Goal: Task Accomplishment & Management: Complete application form

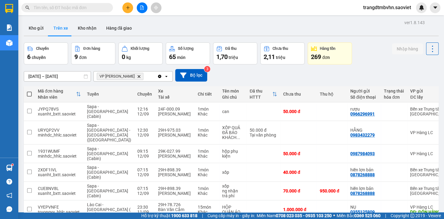
click at [44, 6] on input "text" at bounding box center [70, 7] width 72 height 7
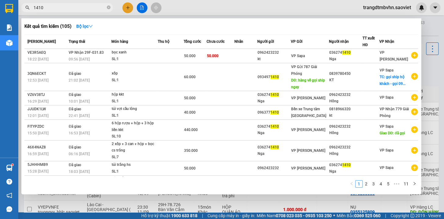
type input "1410"
click at [435, 22] on div at bounding box center [222, 109] width 444 height 219
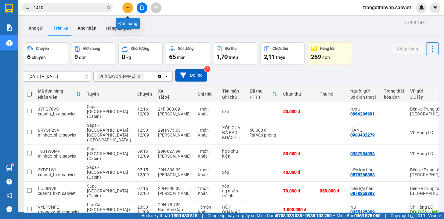
click at [128, 8] on icon "plus" at bounding box center [128, 7] width 0 height 3
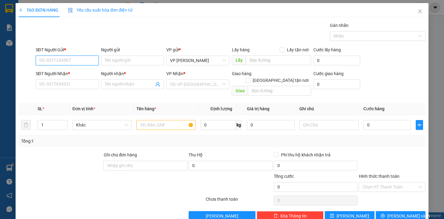
click at [54, 64] on input "SĐT Người Gửi *" at bounding box center [67, 61] width 63 height 10
type input "0362741410"
click at [61, 72] on div "0362741410 - [GEOGRAPHIC_DATA]" at bounding box center [73, 72] width 69 height 7
type input "Nga"
type input "0962423232"
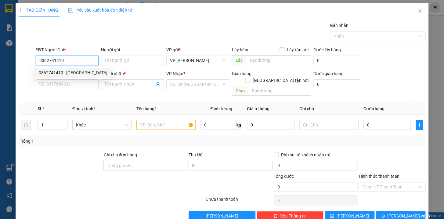
type input "kt"
type input "0362741410"
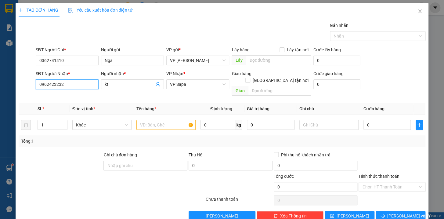
click at [69, 85] on input "0962423232" at bounding box center [67, 84] width 63 height 10
click at [57, 97] on div "0962423232 - kt" at bounding box center [66, 96] width 55 height 7
click at [49, 122] on input "1" at bounding box center [52, 124] width 29 height 9
click at [49, 120] on input "number" at bounding box center [52, 124] width 29 height 9
type input "6"
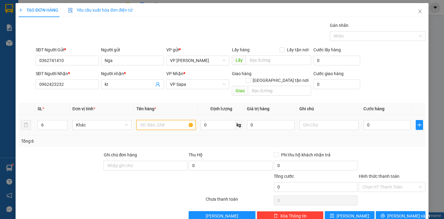
click at [139, 120] on input "text" at bounding box center [166, 125] width 59 height 10
type input "2 kiện liền + 4 kiện"
click at [374, 120] on input "0" at bounding box center [388, 125] width 48 height 10
type input "30"
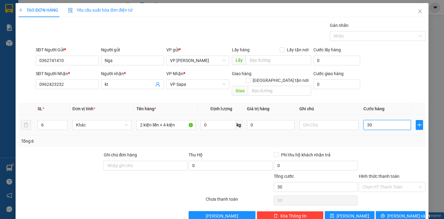
type input "30"
type input "300"
type input "3.000"
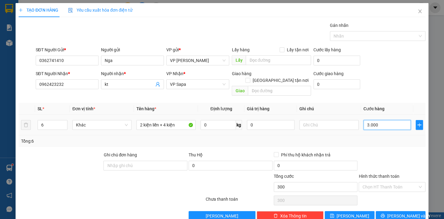
type input "3.000"
type input "30.000"
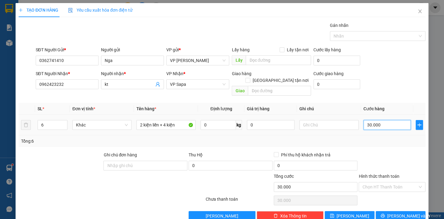
type input "300.000"
click at [395, 182] on input "Hình thức thanh toán" at bounding box center [390, 186] width 55 height 9
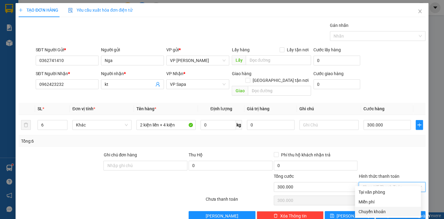
click at [381, 213] on div "Chuyển khoản" at bounding box center [388, 211] width 59 height 7
type input "0"
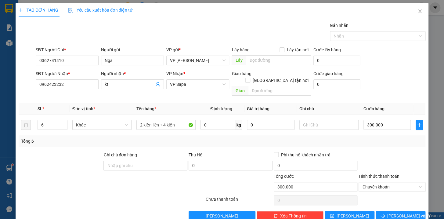
scroll to position [6, 0]
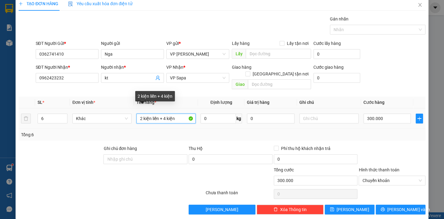
click at [180, 114] on input "2 kiện liền + 4 kiện" at bounding box center [166, 119] width 59 height 10
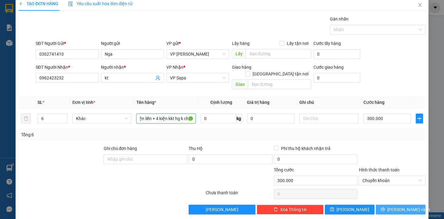
type input "2 kiện liền + 4 kiện kkt hg k chịu"
click at [392, 206] on span "[PERSON_NAME] và In" at bounding box center [409, 209] width 43 height 7
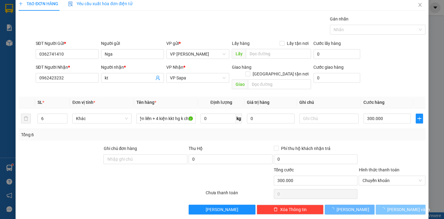
scroll to position [0, 0]
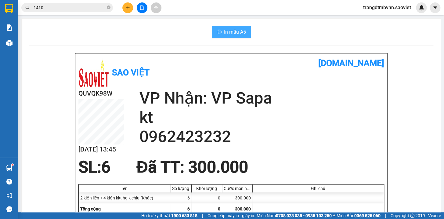
click at [224, 33] on span "In mẫu A5" at bounding box center [235, 32] width 22 height 8
click at [221, 32] on button "In mẫu A5" at bounding box center [231, 32] width 39 height 12
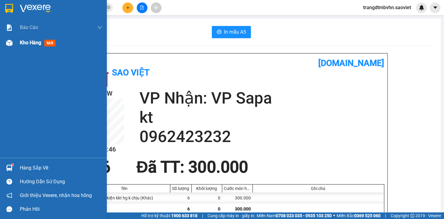
click at [29, 44] on span "Kho hàng" at bounding box center [30, 43] width 21 height 6
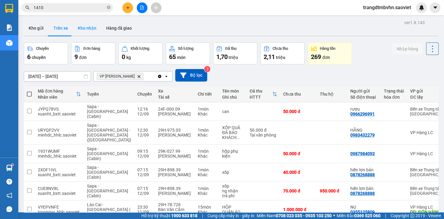
click at [84, 29] on button "Kho nhận" at bounding box center [87, 28] width 28 height 15
type input "[DATE] – [DATE]"
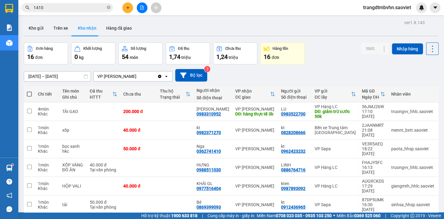
click at [78, 7] on input "1410" at bounding box center [70, 7] width 72 height 7
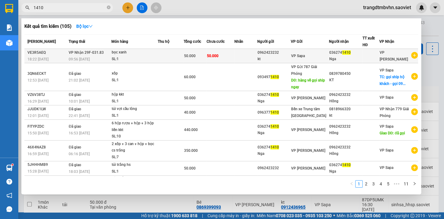
click at [327, 59] on div "VP Sapa" at bounding box center [310, 56] width 38 height 7
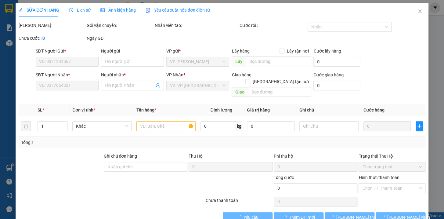
type input "0962423232"
type input "kt"
type input "0362741410"
type input "Nga"
type input "50.000"
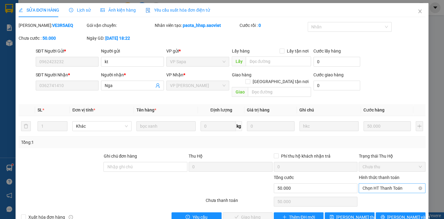
click at [392, 184] on span "Chọn HT Thanh Toán" at bounding box center [393, 188] width 60 height 9
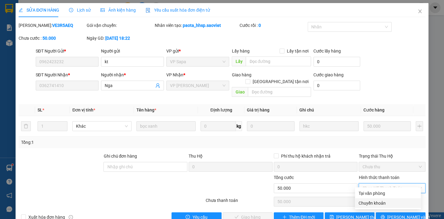
click at [383, 201] on div "Chuyển khoản" at bounding box center [388, 203] width 59 height 7
type input "0"
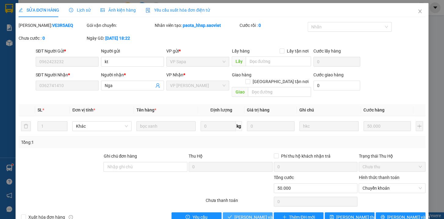
click at [264, 214] on span "[PERSON_NAME] và Giao hàng" at bounding box center [264, 217] width 59 height 7
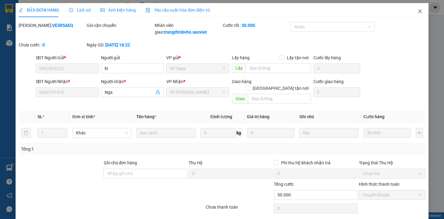
click at [418, 11] on icon "close" at bounding box center [420, 11] width 5 height 5
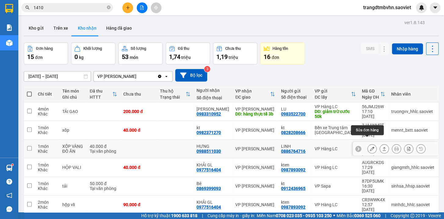
click at [370, 147] on icon at bounding box center [372, 149] width 4 height 4
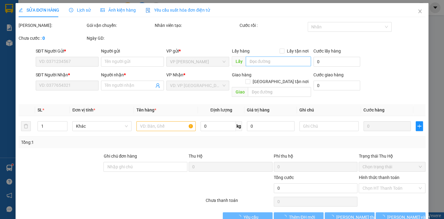
type input "0886764716"
type input "LINH"
type input "0988511030"
type input "HƯNG"
type input "40.000"
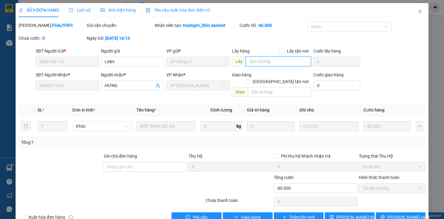
click at [271, 62] on input "text" at bounding box center [278, 62] width 65 height 10
type input "k nghe"
click at [355, 214] on span "[PERSON_NAME] thay đổi" at bounding box center [361, 217] width 49 height 7
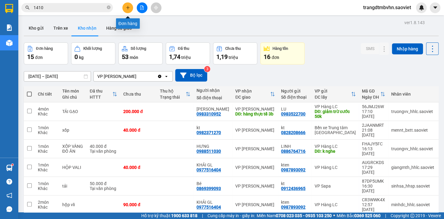
click at [127, 9] on icon "plus" at bounding box center [128, 7] width 4 height 4
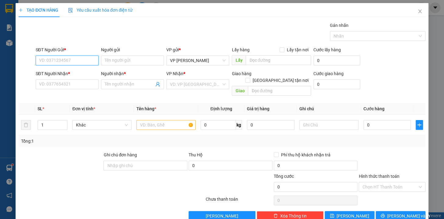
click at [89, 57] on input "SĐT Người Gửi *" at bounding box center [67, 61] width 63 height 10
type input "0858047718"
click at [72, 71] on div "0858047718 - bảo" at bounding box center [66, 72] width 55 height 7
type input "bảo"
type input "0963238685"
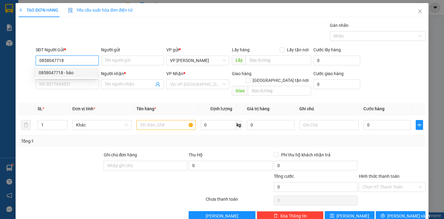
type input "quyết"
type input "17/7c"
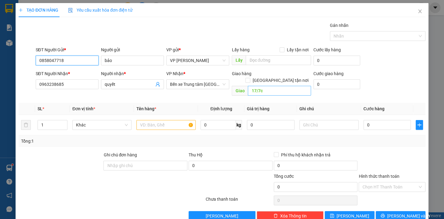
type input "0858047718"
click at [270, 86] on input "17/7c" at bounding box center [279, 91] width 63 height 10
click at [48, 120] on input "1" at bounding box center [52, 124] width 29 height 9
type input "7"
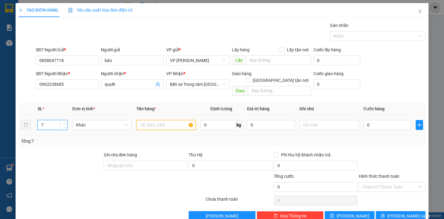
click at [178, 120] on input "text" at bounding box center [166, 125] width 59 height 10
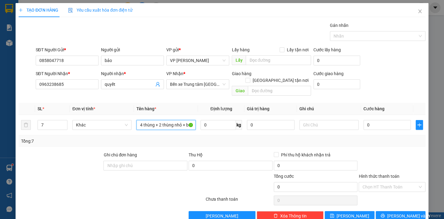
type input "4 thùng + 2 thùng nhỏ + bao trắng"
click at [387, 120] on input "0" at bounding box center [388, 125] width 48 height 10
type input "3"
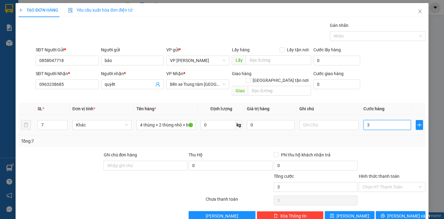
type input "35"
type input "350"
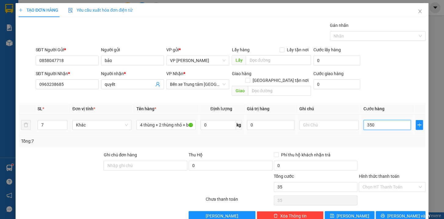
type input "350"
type input "3.500"
type input "35.000"
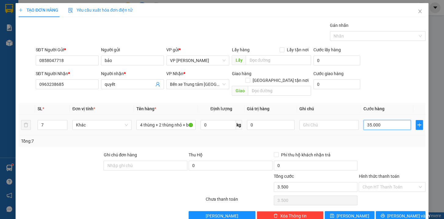
type input "35.000"
type input "350.000"
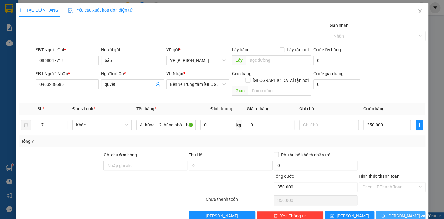
click at [412, 211] on button "[PERSON_NAME] và In" at bounding box center [401, 216] width 50 height 10
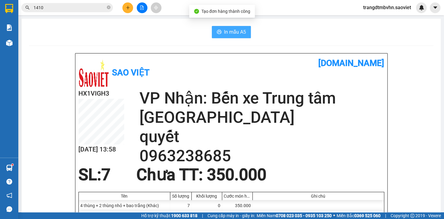
click at [232, 33] on span "In mẫu A5" at bounding box center [235, 32] width 22 height 8
click at [120, 8] on div at bounding box center [142, 7] width 46 height 11
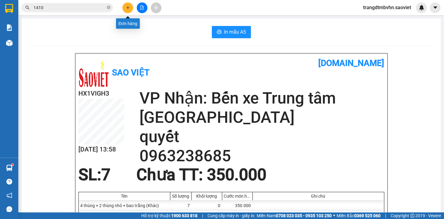
click at [126, 9] on icon "plus" at bounding box center [128, 7] width 4 height 4
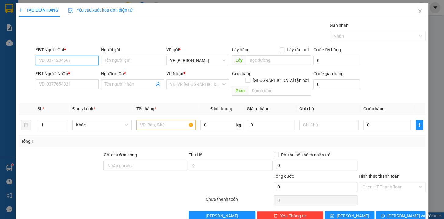
click at [90, 60] on input "SĐT Người Gửi *" at bounding box center [67, 61] width 63 height 10
click at [45, 120] on input "1" at bounding box center [52, 124] width 29 height 9
type input "2"
click at [170, 120] on input "text" at bounding box center [166, 125] width 59 height 10
type input "xốp bdv + xốp"
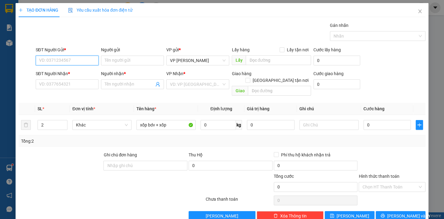
click at [82, 63] on input "SĐT Người Gửi *" at bounding box center [67, 61] width 63 height 10
type input "0967704891"
click at [52, 73] on div "0967704891 - [GEOGRAPHIC_DATA]" at bounding box center [73, 72] width 69 height 7
type input "Hưng hương"
type input "0968144550"
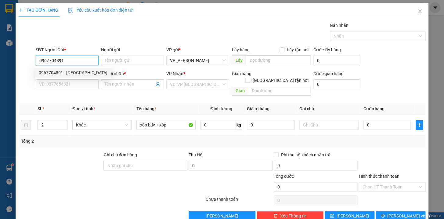
type input "Công"
type input "0967704891"
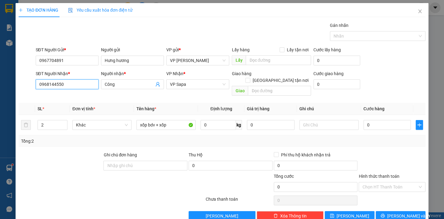
click at [70, 85] on input "0968144550" at bounding box center [67, 84] width 63 height 10
type input "0"
type input "0989193338"
click at [118, 87] on input "Công" at bounding box center [129, 84] width 49 height 7
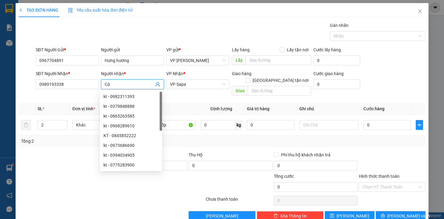
type input "C"
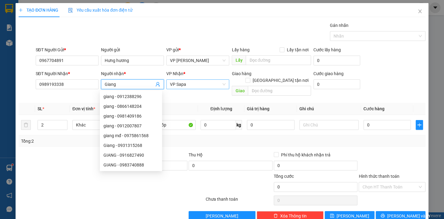
click at [186, 83] on span "VP Sapa" at bounding box center [198, 84] width 56 height 9
type input "Giang"
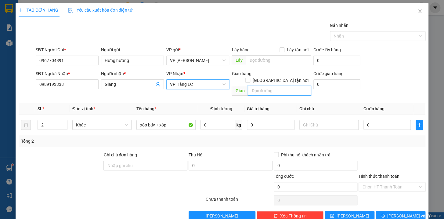
click at [253, 86] on input "text" at bounding box center [279, 91] width 63 height 10
type input "004 hoàng liên cốc lếu lc"
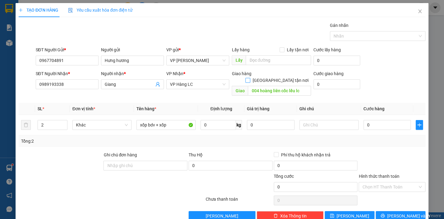
click at [250, 78] on input "[GEOGRAPHIC_DATA] tận nơi" at bounding box center [248, 80] width 4 height 4
checkbox input "true"
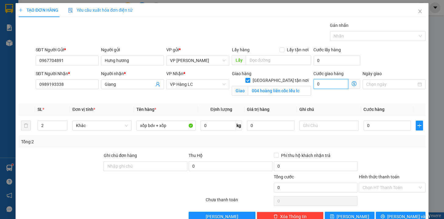
click at [317, 86] on input "0" at bounding box center [331, 84] width 35 height 10
type input "1"
type input "10"
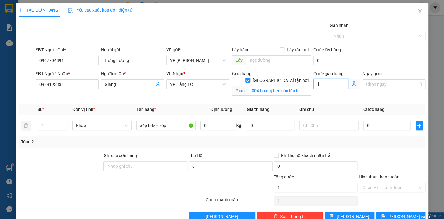
type input "10"
type input "100"
type input "1.000"
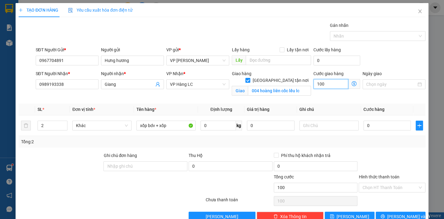
type input "1.000"
type input "10.000"
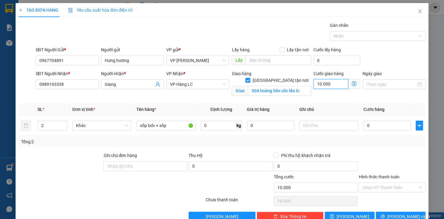
type input "100.000"
click at [332, 82] on input "100.000" at bounding box center [331, 84] width 35 height 10
type input "10.000"
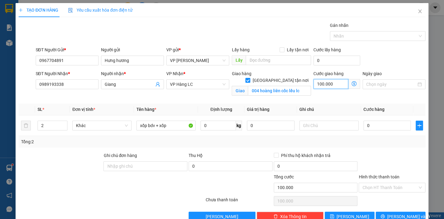
type input "10.000"
type input "0"
type input "8"
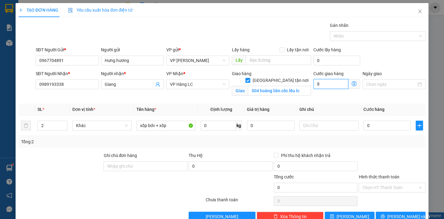
type input "8"
type input "80"
type input "800"
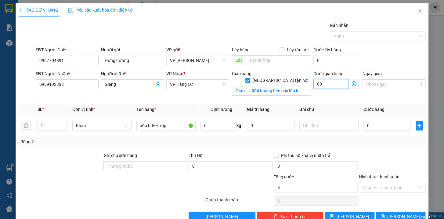
type input "800"
type input "8.000"
type input "80.000"
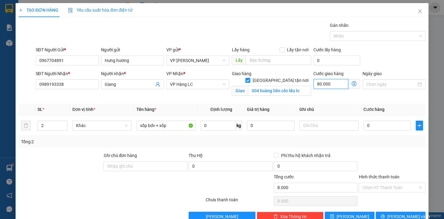
type input "80.000"
click at [370, 128] on input "0" at bounding box center [388, 126] width 48 height 10
type input "1"
type input "80.001"
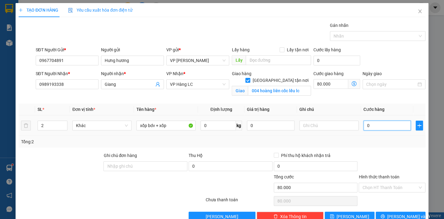
type input "80.001"
type input "12"
type input "80.012"
type input "120"
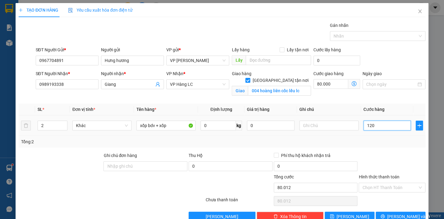
type input "80.120"
type input "1.200"
type input "81.200"
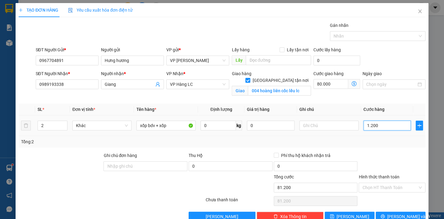
type input "12.000"
type input "92.000"
type input "120.000"
type input "200.000"
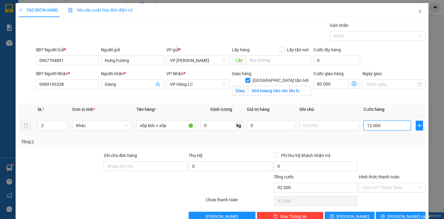
type input "200.000"
type input "120.000"
click at [383, 183] on input "Hình thức thanh toán" at bounding box center [390, 187] width 55 height 9
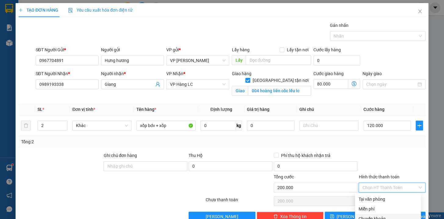
click at [377, 215] on div "Chuyển khoản" at bounding box center [388, 218] width 59 height 7
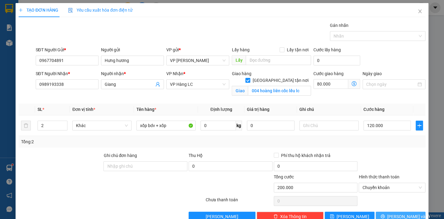
click at [396, 213] on span "[PERSON_NAME] và In" at bounding box center [409, 216] width 43 height 7
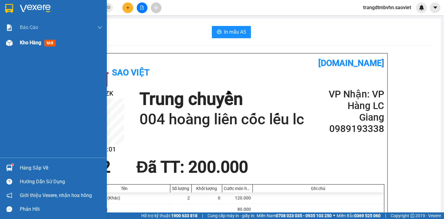
click at [23, 45] on span "Kho hàng" at bounding box center [30, 43] width 21 height 6
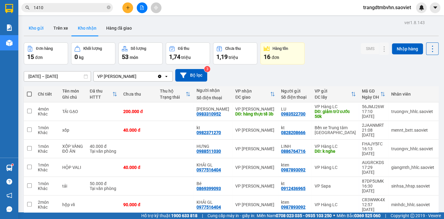
click at [37, 29] on button "Kho gửi" at bounding box center [36, 28] width 25 height 15
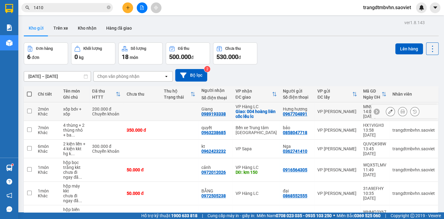
click at [388, 112] on icon at bounding box center [390, 111] width 4 height 4
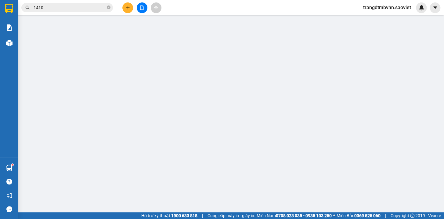
type input "0967704891"
type input "Hưng hương"
type input "0989193338"
type input "Giang"
checkbox input "true"
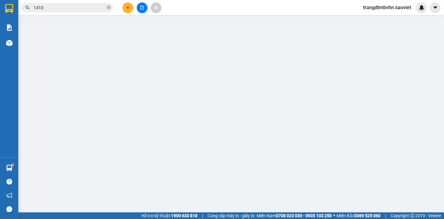
type input "004 hoàng liên cốc lếu lc"
type input "200.000"
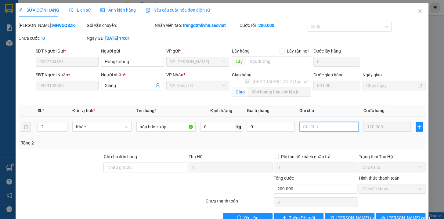
click at [311, 129] on input "text" at bounding box center [329, 127] width 59 height 10
type input "nhẹ tay kkt hg k chịu"
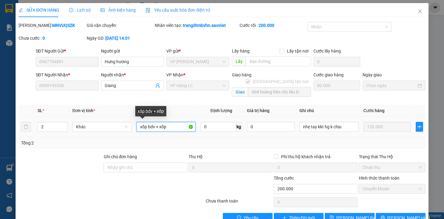
click at [176, 127] on input "xốp bdv + xốp" at bounding box center [166, 127] width 59 height 10
type input "xốp bdv + xốpgốm sứ"
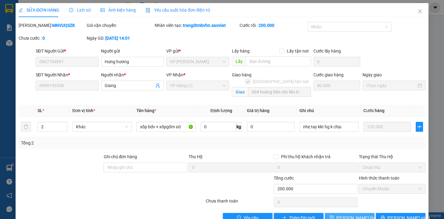
click at [348, 214] on span "[PERSON_NAME] thay đổi" at bounding box center [361, 217] width 49 height 7
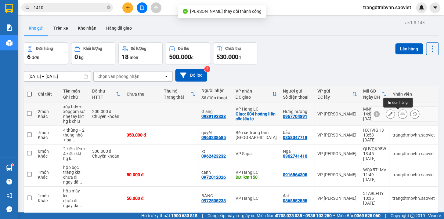
click at [401, 113] on icon at bounding box center [403, 114] width 4 height 4
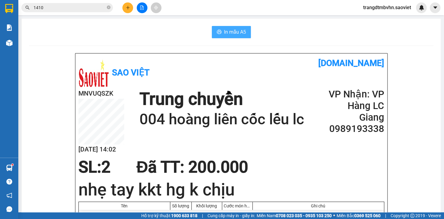
click at [229, 32] on span "In mẫu A5" at bounding box center [235, 32] width 22 height 8
click at [239, 34] on span "In mẫu A5" at bounding box center [235, 32] width 22 height 8
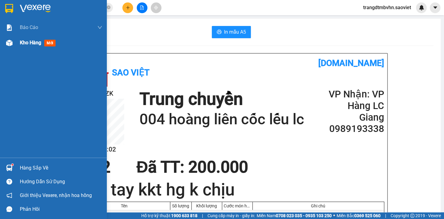
click at [27, 44] on span "Kho hàng" at bounding box center [30, 43] width 21 height 6
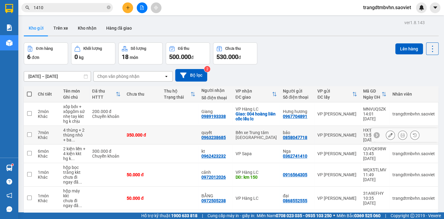
click at [388, 136] on icon at bounding box center [390, 135] width 4 height 4
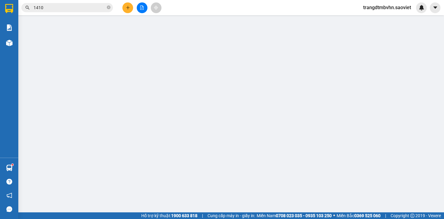
type input "0858047718"
type input "bảo"
type input "0963238685"
type input "quyết"
type input "350.000"
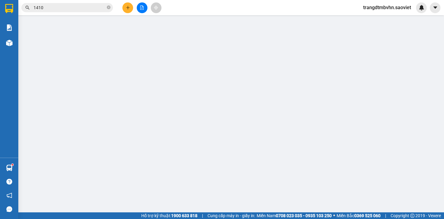
type input "350.000"
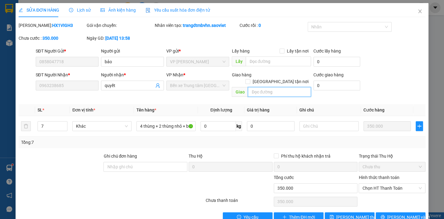
click at [278, 88] on input "text" at bounding box center [279, 92] width 63 height 10
type input "v"
type input "vp lào cai"
click at [363, 212] on button "[PERSON_NAME] thay đổi" at bounding box center [350, 217] width 50 height 10
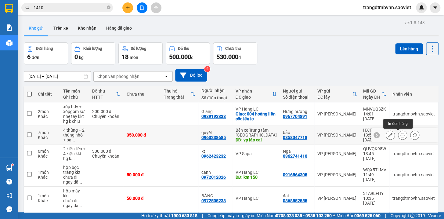
click at [401, 136] on icon at bounding box center [403, 135] width 4 height 4
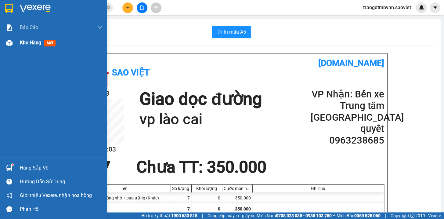
click at [34, 43] on span "Kho hàng" at bounding box center [30, 43] width 21 height 6
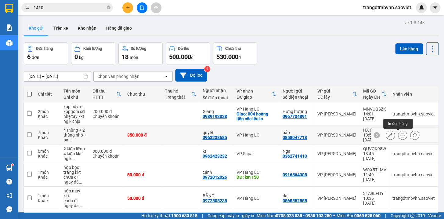
click at [401, 133] on icon at bounding box center [403, 135] width 4 height 4
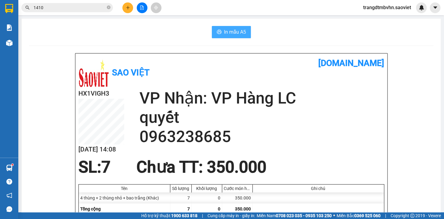
click at [224, 30] on span "In mẫu A5" at bounding box center [235, 32] width 22 height 8
click at [110, 7] on icon "close-circle" at bounding box center [109, 7] width 4 height 4
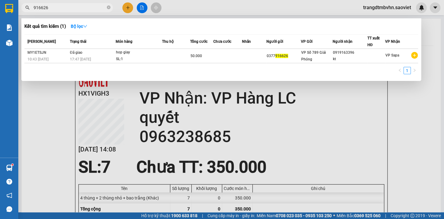
click at [38, 8] on input "916626" at bounding box center [70, 7] width 72 height 7
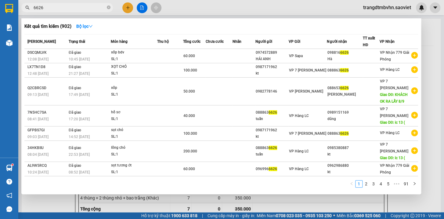
click at [50, 8] on input "6626" at bounding box center [70, 7] width 72 height 7
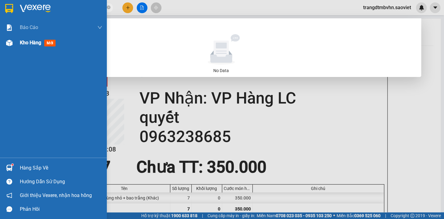
type input "033976626"
click at [32, 41] on span "Kho hàng" at bounding box center [30, 43] width 21 height 6
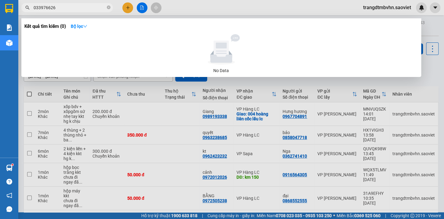
click at [432, 28] on div at bounding box center [222, 109] width 444 height 219
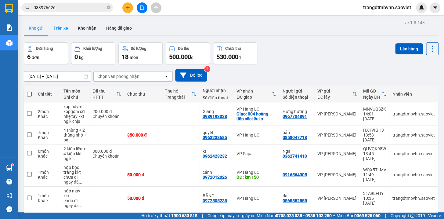
click at [55, 27] on button "Trên xe" at bounding box center [61, 28] width 24 height 15
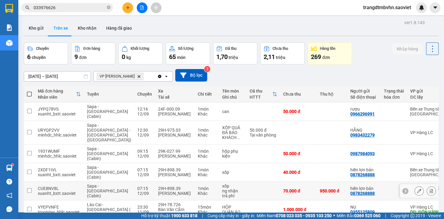
click at [429, 189] on icon at bounding box center [431, 191] width 4 height 4
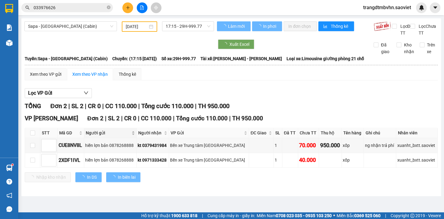
type input "[DATE]"
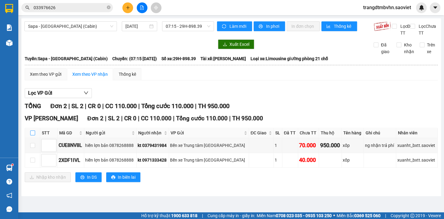
click at [31, 135] on input "checkbox" at bounding box center [32, 132] width 5 height 5
checkbox input "true"
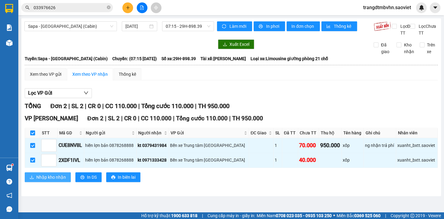
click at [58, 182] on button "Nhập kho nhận" at bounding box center [48, 177] width 46 height 10
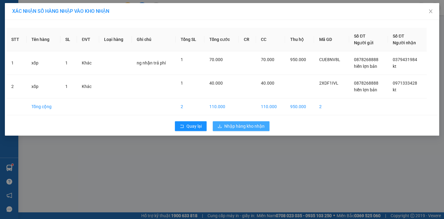
click at [242, 124] on span "Nhập hàng kho nhận" at bounding box center [244, 126] width 40 height 7
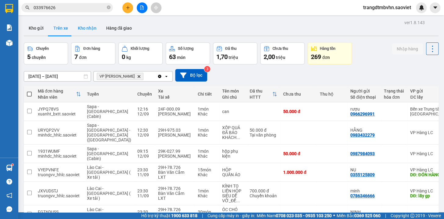
click at [83, 27] on button "Kho nhận" at bounding box center [87, 28] width 28 height 15
type input "[DATE] – [DATE]"
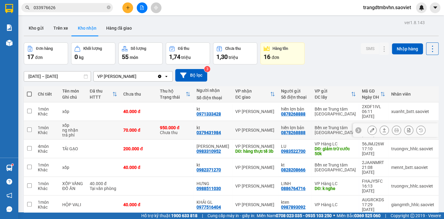
click at [146, 128] on td "70.000 đ" at bounding box center [138, 130] width 37 height 19
checkbox input "true"
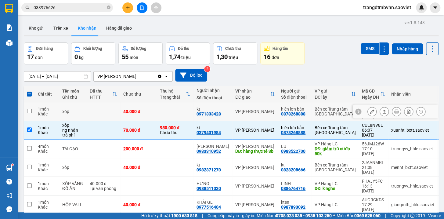
click at [154, 111] on td "40.000 đ" at bounding box center [138, 111] width 37 height 19
checkbox input "true"
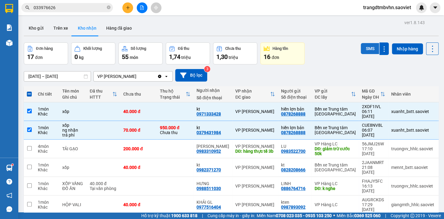
click at [367, 50] on button "SMS" at bounding box center [370, 48] width 18 height 11
click at [30, 93] on span at bounding box center [29, 94] width 5 height 5
click at [29, 91] on input "checkbox" at bounding box center [29, 91] width 0 height 0
checkbox input "true"
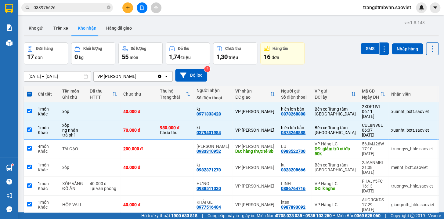
checkbox input "true"
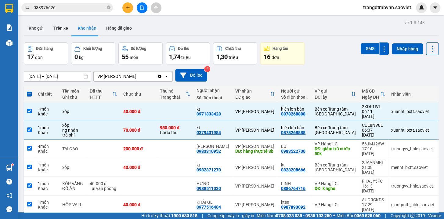
checkbox input "true"
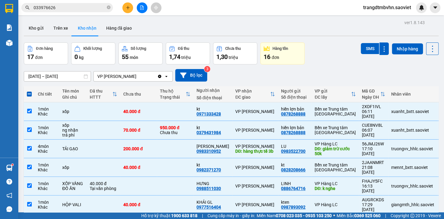
click at [30, 93] on span at bounding box center [29, 94] width 5 height 5
click at [29, 91] on input "checkbox" at bounding box center [29, 91] width 0 height 0
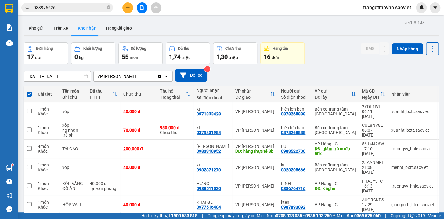
checkbox input "false"
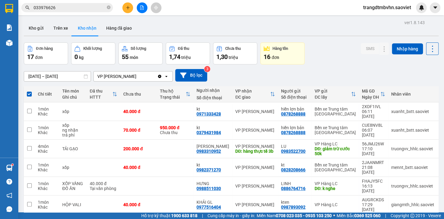
checkbox input "false"
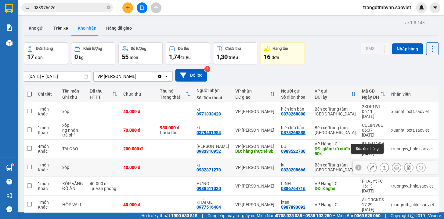
click at [370, 165] on icon at bounding box center [372, 167] width 4 height 4
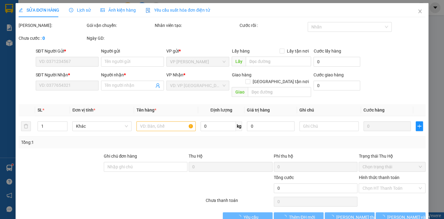
type input "0828208666"
type input "kt"
type input "0982371270"
type input "kt"
type input "40.000"
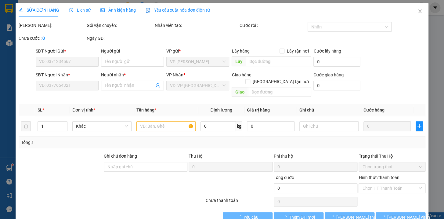
type input "40.000"
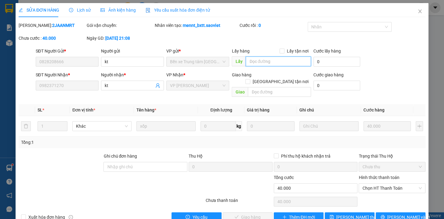
click at [265, 63] on input "text" at bounding box center [278, 62] width 65 height 10
click at [355, 214] on span "[PERSON_NAME] thay đổi" at bounding box center [361, 217] width 49 height 7
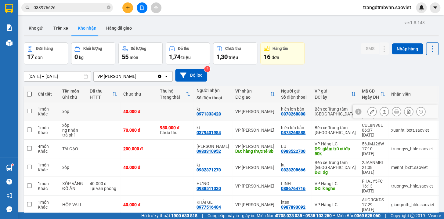
click at [370, 109] on icon at bounding box center [372, 111] width 4 height 4
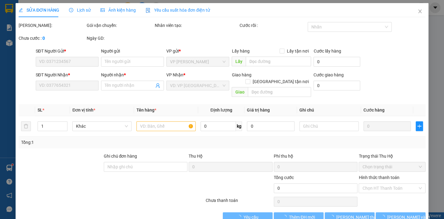
type input "0878268888"
type input "hiền lợn bản"
type input "0971333428"
type input "kt"
type input "40.000"
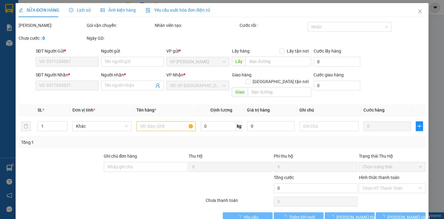
type input "40.000"
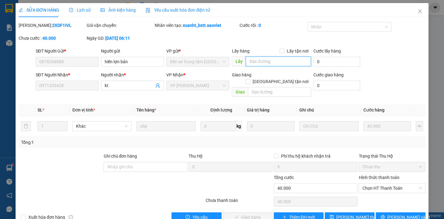
click at [253, 60] on input "text" at bounding box center [278, 62] width 65 height 10
type input "síp [PERSON_NAME]"
click at [350, 214] on span "[PERSON_NAME] thay đổi" at bounding box center [361, 217] width 49 height 7
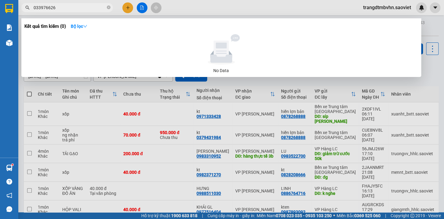
click at [108, 6] on icon "close-circle" at bounding box center [109, 7] width 4 height 4
type input "1984"
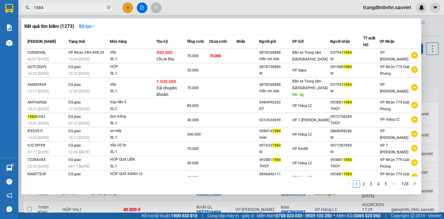
click at [108, 6] on icon "close-circle" at bounding box center [109, 7] width 4 height 4
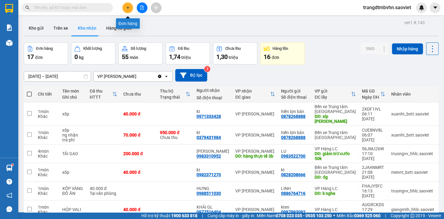
click at [129, 7] on icon "plus" at bounding box center [128, 7] width 4 height 4
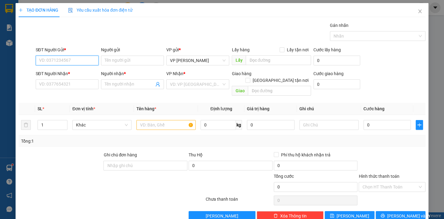
click at [67, 61] on input "SĐT Người Gửi *" at bounding box center [67, 61] width 63 height 10
click at [65, 72] on div "0974215406 - Tú" at bounding box center [66, 72] width 55 height 7
type input "0974215406"
type input "Tú"
type input "0376125668"
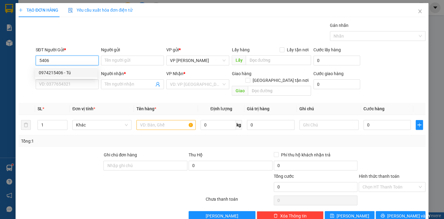
type input "kt"
type input "0974215406"
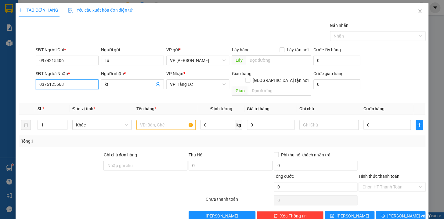
click at [76, 87] on input "0376125668" at bounding box center [67, 84] width 63 height 10
type input "0"
type input "0969150561"
click at [172, 120] on input "text" at bounding box center [166, 125] width 59 height 10
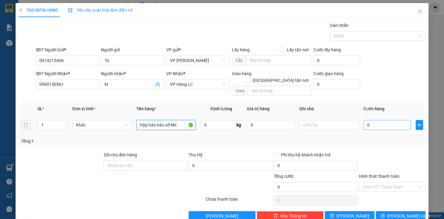
type input "hộp hảo hảo sớ kkt"
click at [381, 120] on input "0" at bounding box center [388, 125] width 48 height 10
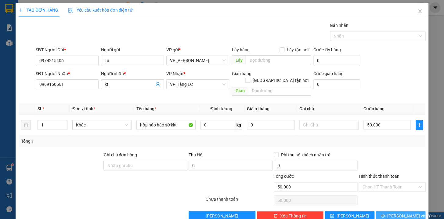
click at [388, 211] on button "[PERSON_NAME] và In" at bounding box center [401, 216] width 50 height 10
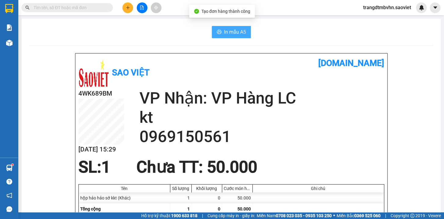
click at [241, 32] on span "In mẫu A5" at bounding box center [235, 32] width 22 height 8
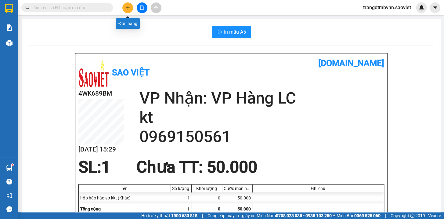
click at [125, 4] on button at bounding box center [127, 7] width 11 height 11
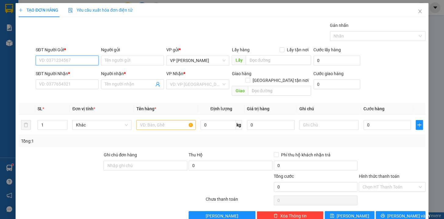
click at [76, 58] on input "SĐT Người Gửi *" at bounding box center [67, 61] width 63 height 10
click at [71, 84] on input "SĐT Người Nhận *" at bounding box center [67, 84] width 63 height 10
click at [107, 84] on input "Người nhận *" at bounding box center [129, 84] width 49 height 7
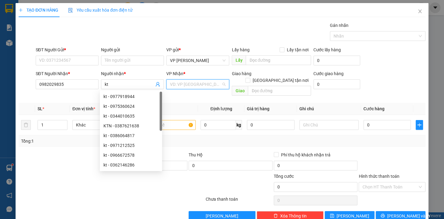
click at [184, 82] on input "search" at bounding box center [195, 84] width 51 height 9
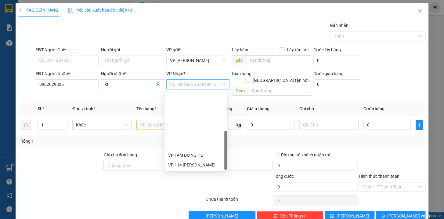
drag, startPoint x: 225, startPoint y: 126, endPoint x: 228, endPoint y: 167, distance: 41.6
click at [228, 167] on body "Kết quả tìm kiếm ( 1273 ) Bộ lọc Mã ĐH Trạng thái Món hàng Thu hộ Tổng cước Chư…" at bounding box center [222, 109] width 444 height 219
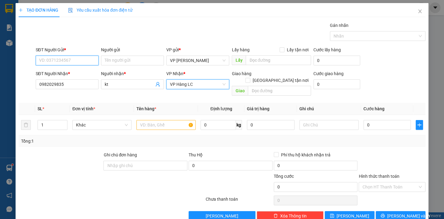
click at [86, 64] on input "SĐT Người Gửi *" at bounding box center [67, 61] width 63 height 10
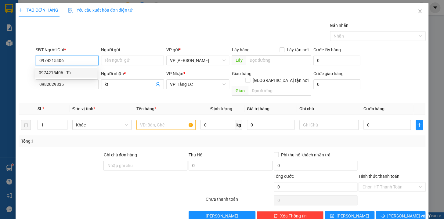
click at [70, 73] on div "0974215406 - Tú" at bounding box center [66, 72] width 55 height 7
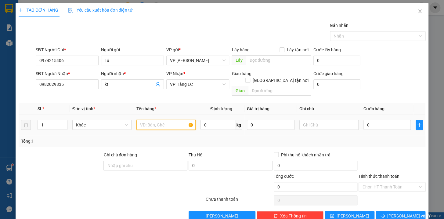
click at [158, 120] on input "text" at bounding box center [166, 125] width 59 height 10
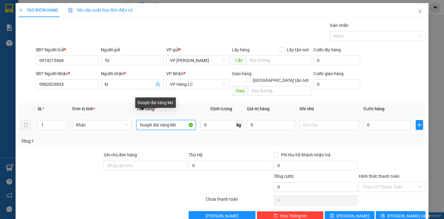
click at [151, 120] on input "hooph đai vàng kkt" at bounding box center [166, 125] width 59 height 10
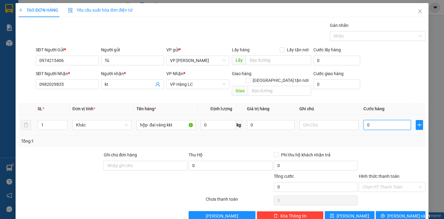
click at [387, 121] on input "0" at bounding box center [388, 125] width 48 height 10
click at [396, 182] on input "Hình thức thanh toán" at bounding box center [390, 186] width 55 height 9
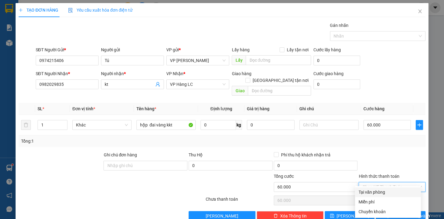
click at [385, 191] on div "Tại văn phòng" at bounding box center [388, 192] width 59 height 7
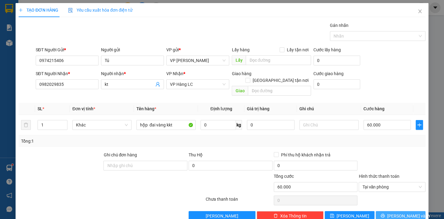
click at [403, 213] on span "[PERSON_NAME] và In" at bounding box center [409, 216] width 43 height 7
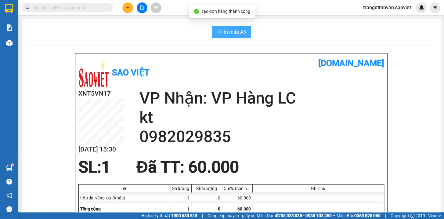
click at [226, 32] on span "In mẫu A5" at bounding box center [235, 32] width 22 height 8
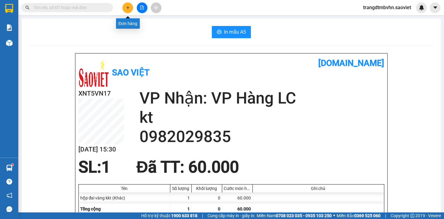
click at [127, 7] on icon "plus" at bounding box center [128, 7] width 4 height 4
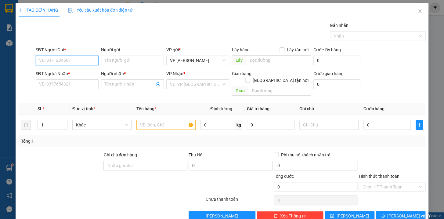
click at [69, 60] on input "SĐT Người Gửi *" at bounding box center [67, 61] width 63 height 10
click at [62, 67] on div "0974215406 0974215406 - Tú" at bounding box center [66, 73] width 62 height 12
click at [64, 72] on div "SĐT Người Nhận *" at bounding box center [67, 73] width 63 height 7
click at [64, 79] on input "SĐT Người Nhận *" at bounding box center [67, 84] width 63 height 10
click at [69, 63] on input "5406" at bounding box center [67, 61] width 63 height 10
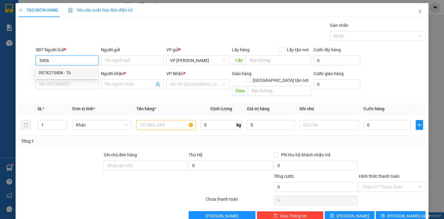
click at [67, 74] on div "0974215406 - Tú" at bounding box center [66, 72] width 55 height 7
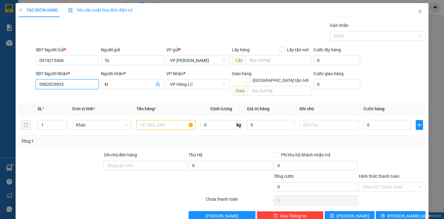
click at [79, 86] on input "0982029835" at bounding box center [67, 84] width 63 height 10
click at [67, 97] on div "0977201987 - kt" at bounding box center [66, 96] width 55 height 7
click at [154, 121] on input "text" at bounding box center [166, 125] width 59 height 10
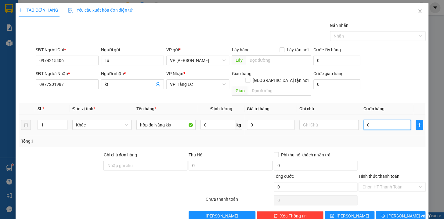
click at [403, 120] on input "0" at bounding box center [388, 125] width 48 height 10
click at [391, 182] on input "Hình thức thanh toán" at bounding box center [390, 186] width 55 height 9
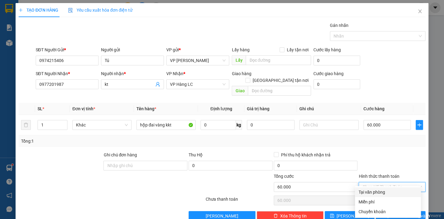
click at [388, 191] on div "Tại văn phòng" at bounding box center [388, 192] width 59 height 7
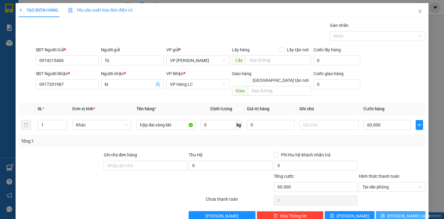
click at [405, 213] on span "[PERSON_NAME] và In" at bounding box center [409, 216] width 43 height 7
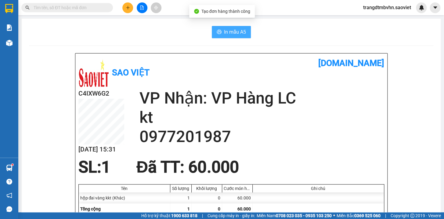
click at [235, 32] on span "In mẫu A5" at bounding box center [235, 32] width 22 height 8
click at [126, 7] on icon "plus" at bounding box center [128, 7] width 4 height 4
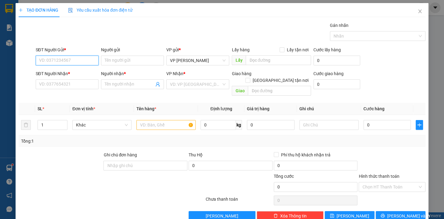
drag, startPoint x: 89, startPoint y: 59, endPoint x: 89, endPoint y: 55, distance: 4.3
click at [89, 57] on input "SĐT Người Gửi *" at bounding box center [67, 61] width 63 height 10
click at [72, 72] on div "0974215406 - Tú" at bounding box center [66, 72] width 55 height 7
click at [74, 86] on input "0977201987" at bounding box center [67, 84] width 63 height 10
click at [113, 86] on input "kt" at bounding box center [129, 84] width 49 height 7
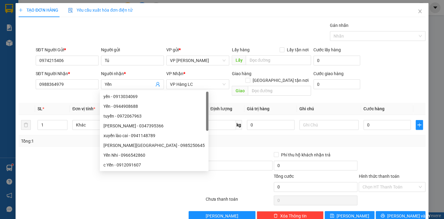
click at [70, 151] on div at bounding box center [60, 161] width 85 height 21
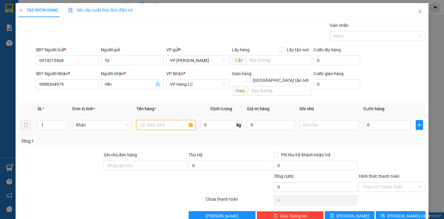
click at [170, 121] on input "text" at bounding box center [166, 125] width 59 height 10
click at [375, 122] on input "0" at bounding box center [388, 125] width 48 height 10
click at [369, 182] on input "Hình thức thanh toán" at bounding box center [390, 186] width 55 height 9
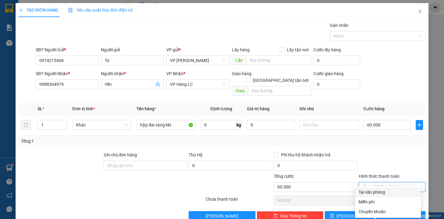
click at [379, 192] on div "Tại văn phòng" at bounding box center [388, 192] width 59 height 7
click at [403, 213] on span "[PERSON_NAME] và In" at bounding box center [409, 216] width 43 height 7
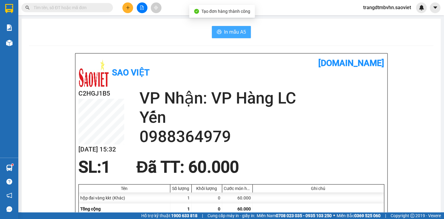
click at [228, 30] on span "In mẫu A5" at bounding box center [235, 32] width 22 height 8
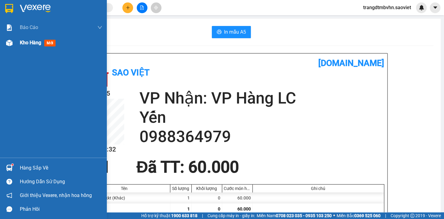
click at [21, 43] on span "Kho hàng" at bounding box center [30, 43] width 21 height 6
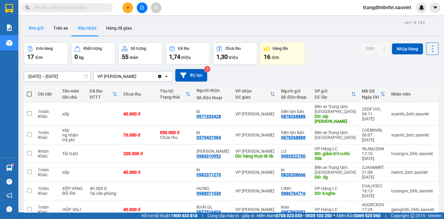
click at [43, 28] on button "Kho gửi" at bounding box center [36, 28] width 25 height 15
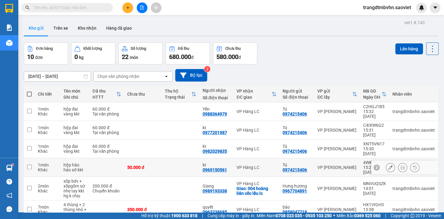
click at [388, 165] on icon at bounding box center [390, 167] width 4 height 4
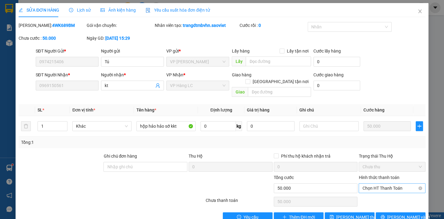
click at [404, 184] on span "Chọn HT Thanh Toán" at bounding box center [393, 188] width 60 height 9
click at [379, 191] on div "Tại văn phòng" at bounding box center [388, 193] width 59 height 7
drag, startPoint x: 348, startPoint y: 209, endPoint x: 348, endPoint y: 202, distance: 6.1
click at [348, 214] on span "[PERSON_NAME] thay đổi" at bounding box center [361, 217] width 49 height 7
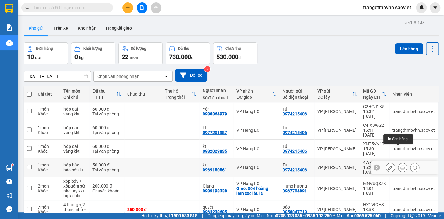
click at [399, 162] on button at bounding box center [403, 167] width 9 height 11
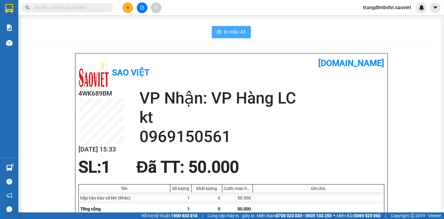
click at [235, 30] on span "In mẫu A5" at bounding box center [235, 32] width 22 height 8
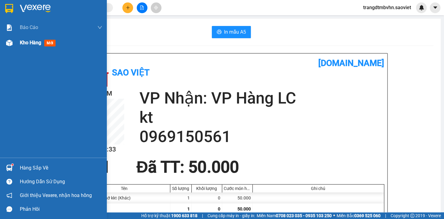
click at [27, 45] on span "Kho hàng" at bounding box center [30, 43] width 21 height 6
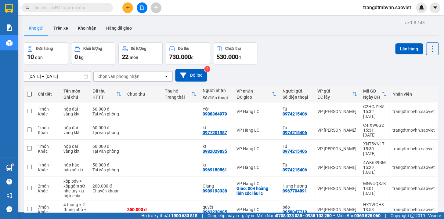
click at [27, 93] on span at bounding box center [29, 94] width 5 height 5
click at [29, 91] on input "checkbox" at bounding box center [29, 91] width 0 height 0
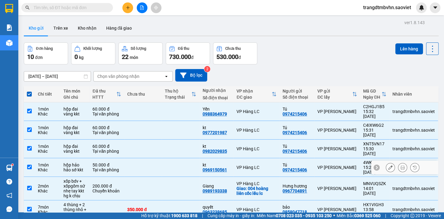
drag, startPoint x: 89, startPoint y: 146, endPoint x: 88, endPoint y: 135, distance: 11.1
click at [89, 158] on td "50.000 đ Tại văn phòng" at bounding box center [106, 167] width 35 height 19
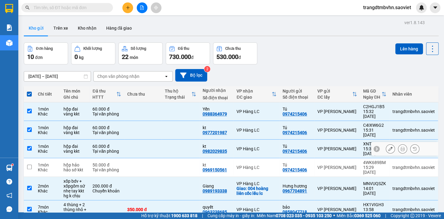
drag, startPoint x: 88, startPoint y: 135, endPoint x: 83, endPoint y: 121, distance: 15.4
click at [86, 140] on tr "1 món Khác hộp đai vàng kkt 60.000 đ Tại văn phòng kt 0982029835 VP Hàng LC Tú …" at bounding box center [231, 149] width 415 height 19
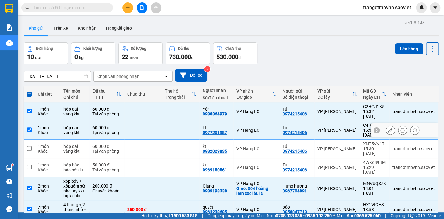
click at [83, 125] on div "hộp đai vàng kkt" at bounding box center [75, 130] width 23 height 10
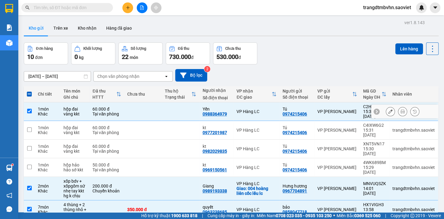
click at [84, 108] on div "hộp đai vàng kkt" at bounding box center [75, 112] width 23 height 10
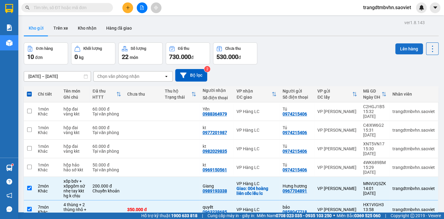
click at [407, 49] on button "Lên hàng" at bounding box center [410, 48] width 28 height 11
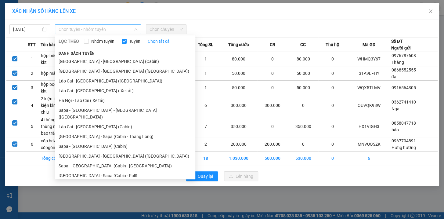
click at [113, 31] on span "Chọn tuyến - nhóm tuyến" at bounding box center [98, 29] width 79 height 9
click at [97, 171] on li "[GEOGRAPHIC_DATA] - Sapa (Cabin - Full)" at bounding box center [125, 176] width 140 height 10
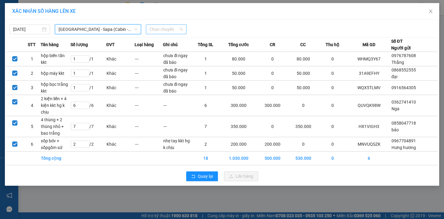
click at [170, 27] on span "Chọn chuyến" at bounding box center [166, 29] width 33 height 9
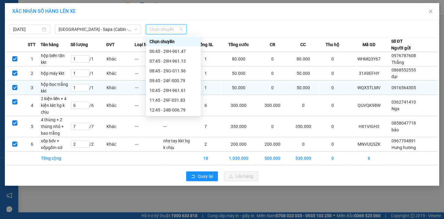
click at [169, 146] on div "16:45 - 29K-027.99" at bounding box center [174, 149] width 48 height 7
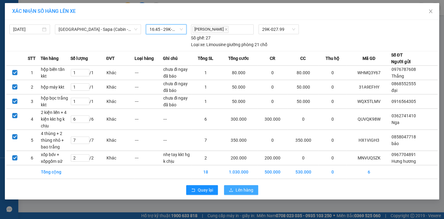
click at [240, 188] on span "Lên hàng" at bounding box center [245, 190] width 18 height 7
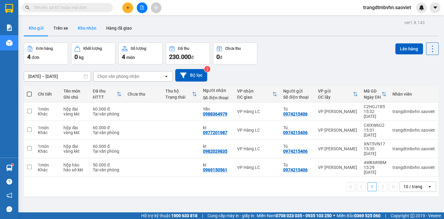
click at [89, 28] on button "Kho nhận" at bounding box center [87, 28] width 28 height 15
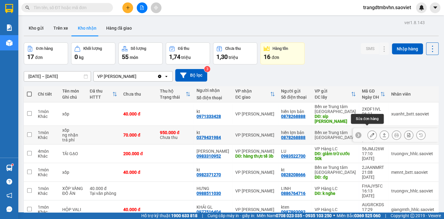
click at [370, 133] on icon at bounding box center [372, 135] width 4 height 4
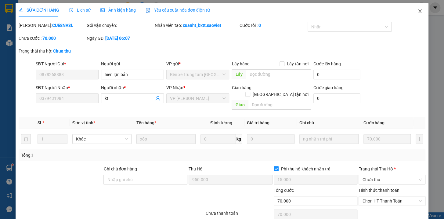
click at [418, 10] on icon "close" at bounding box center [420, 11] width 5 height 5
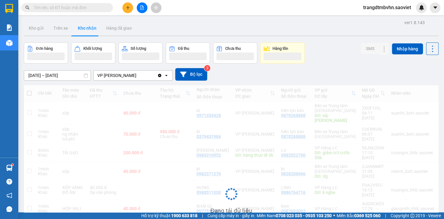
click at [128, 7] on icon "plus" at bounding box center [128, 7] width 4 height 4
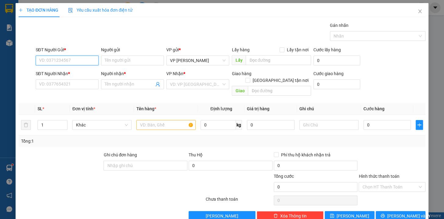
click at [87, 64] on input "SĐT Người Gửi *" at bounding box center [67, 61] width 63 height 10
click at [51, 87] on input "SĐT Người Nhận *" at bounding box center [67, 84] width 63 height 10
click at [129, 82] on input "Người nhận *" at bounding box center [129, 84] width 49 height 7
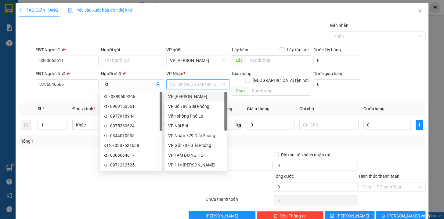
drag, startPoint x: 199, startPoint y: 86, endPoint x: 198, endPoint y: 82, distance: 3.4
click at [198, 86] on input "search" at bounding box center [195, 84] width 51 height 9
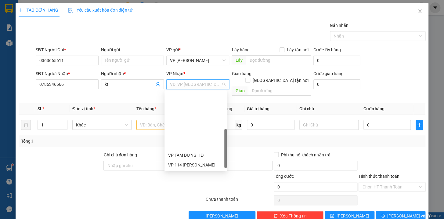
drag, startPoint x: 225, startPoint y: 125, endPoint x: 213, endPoint y: 162, distance: 39.2
click at [218, 164] on div "VP TẠM DỪNG HĐ VP 114 [PERSON_NAME] VP Sapa Bến xe Trung tâm Lào Cai VP Km98 VP…" at bounding box center [196, 131] width 62 height 78
drag, startPoint x: 185, startPoint y: 155, endPoint x: 155, endPoint y: 138, distance: 34.4
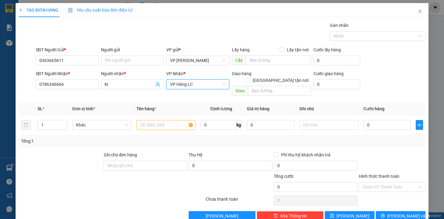
click at [117, 91] on div "Người nhận * kt" at bounding box center [132, 80] width 63 height 21
click at [115, 86] on input "kt" at bounding box center [129, 84] width 49 height 7
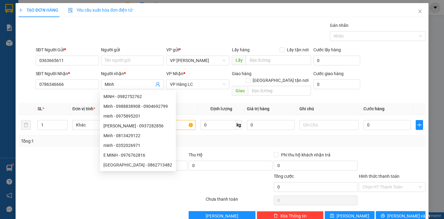
drag, startPoint x: 63, startPoint y: 169, endPoint x: 98, endPoint y: 140, distance: 44.9
click at [63, 173] on div at bounding box center [77, 183] width 119 height 21
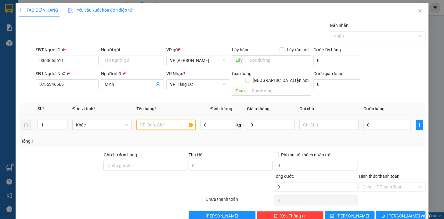
click at [153, 120] on input "text" at bounding box center [166, 125] width 59 height 10
click at [395, 121] on input "0" at bounding box center [388, 125] width 48 height 10
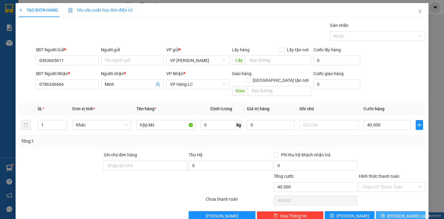
click at [412, 211] on button "[PERSON_NAME] và In" at bounding box center [401, 216] width 50 height 10
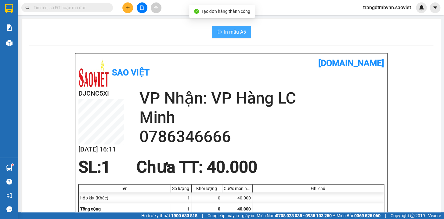
click at [236, 29] on span "In mẫu A5" at bounding box center [235, 32] width 22 height 8
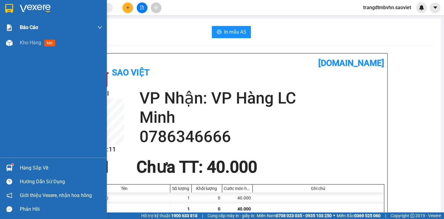
drag, startPoint x: 37, startPoint y: 41, endPoint x: 37, endPoint y: 25, distance: 15.9
click at [37, 40] on span "Kho hàng" at bounding box center [30, 43] width 21 height 6
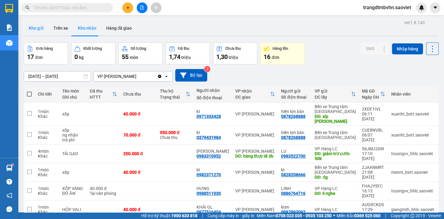
click at [36, 26] on button "Kho gửi" at bounding box center [36, 28] width 25 height 15
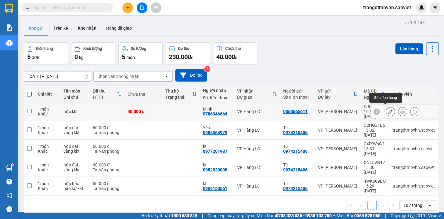
click at [388, 111] on icon at bounding box center [390, 111] width 4 height 4
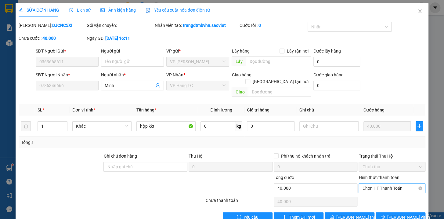
click at [383, 184] on span "Chọn HT Thanh Toán" at bounding box center [393, 188] width 60 height 9
click at [382, 190] on div "Tại văn phòng" at bounding box center [388, 193] width 59 height 7
click at [354, 214] on span "[PERSON_NAME] thay đổi" at bounding box center [361, 217] width 49 height 7
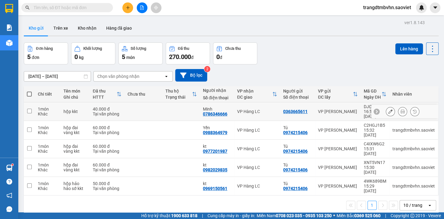
click at [401, 110] on icon at bounding box center [403, 111] width 4 height 4
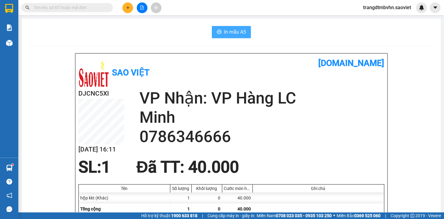
click at [239, 31] on span "In mẫu A5" at bounding box center [235, 32] width 22 height 8
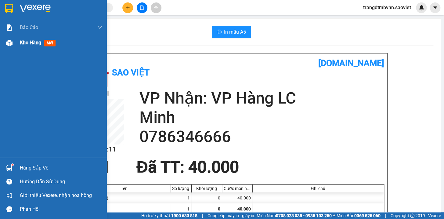
click at [31, 41] on span "Kho hàng" at bounding box center [30, 43] width 21 height 6
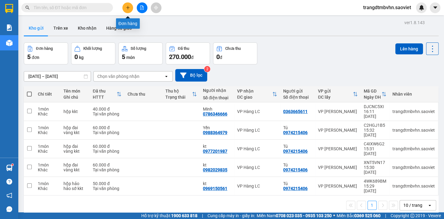
click at [126, 9] on icon "plus" at bounding box center [128, 7] width 4 height 4
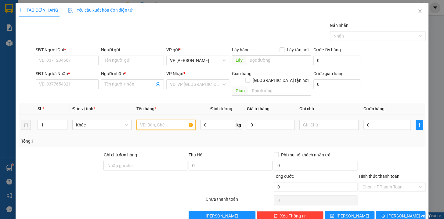
click at [162, 120] on input "text" at bounding box center [166, 125] width 59 height 10
click at [80, 58] on input "SĐT Người Gửi *" at bounding box center [67, 61] width 63 height 10
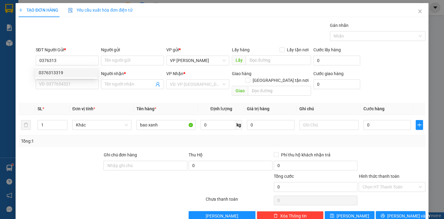
click at [50, 73] on div "0376313319" at bounding box center [66, 72] width 55 height 7
type input "0376313319"
type input "0946848981"
type input "kt"
type input "km 122"
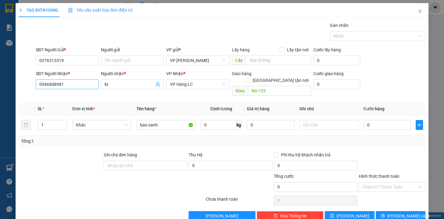
type input "0376313319"
click at [80, 82] on input "0946848981" at bounding box center [67, 84] width 63 height 10
type input "0"
click at [60, 97] on div "0946848981 - kt" at bounding box center [66, 96] width 55 height 7
type input "0946848981"
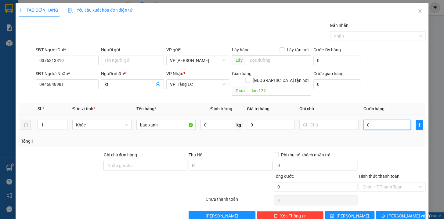
click at [379, 120] on input "0" at bounding box center [388, 125] width 48 height 10
type input "1"
type input "10"
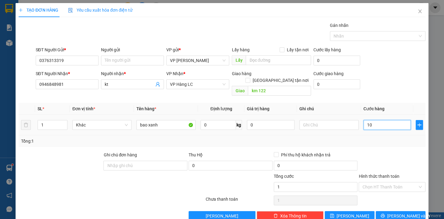
type input "10"
type input "100"
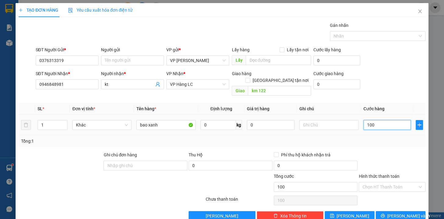
type input "1.000"
type input "10.000"
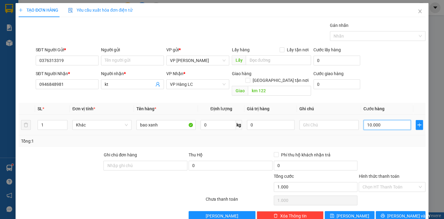
type input "10.000"
type input "100.000"
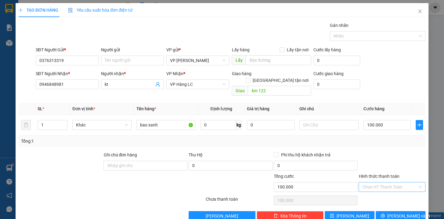
click at [382, 182] on input "Hình thức thanh toán" at bounding box center [390, 186] width 55 height 9
click at [386, 191] on div "Tại văn phòng" at bounding box center [388, 192] width 59 height 7
type input "0"
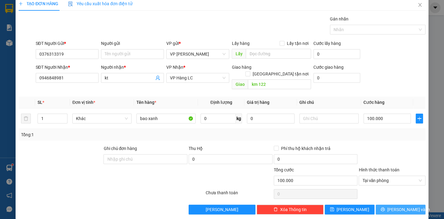
click at [403, 206] on span "[PERSON_NAME] và In" at bounding box center [409, 209] width 43 height 7
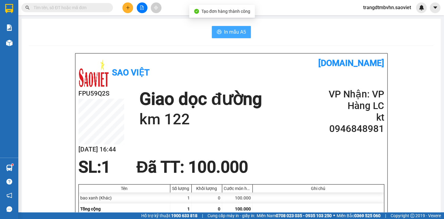
click at [225, 32] on span "In mẫu A5" at bounding box center [235, 32] width 22 height 8
click at [127, 6] on icon "plus" at bounding box center [128, 7] width 4 height 4
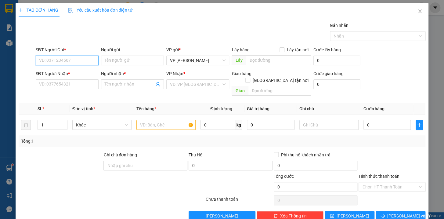
click at [61, 62] on input "SĐT Người Gửi *" at bounding box center [67, 61] width 63 height 10
type input "0985426628"
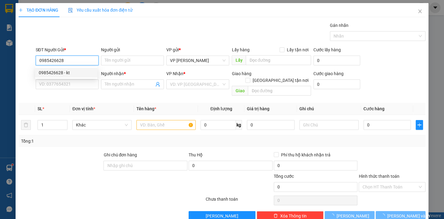
click at [59, 74] on div "0985426628 - kt" at bounding box center [66, 72] width 55 height 7
type input "kt"
type input "0929135199"
type input "Tuấn"
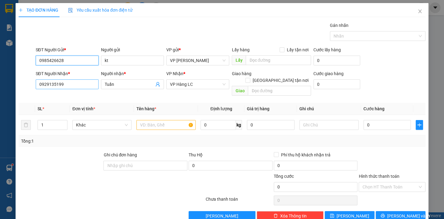
type input "0985426628"
click at [81, 83] on input "0929135199" at bounding box center [67, 84] width 63 height 10
click at [64, 96] on div "0929135199 - Tuấn" at bounding box center [66, 96] width 55 height 7
type input "0929135199"
click at [173, 121] on input "text" at bounding box center [166, 125] width 59 height 10
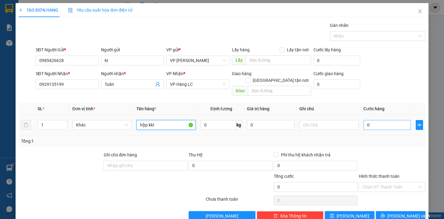
type input "hộp kkt"
click at [386, 121] on input "0" at bounding box center [388, 125] width 48 height 10
type input "4"
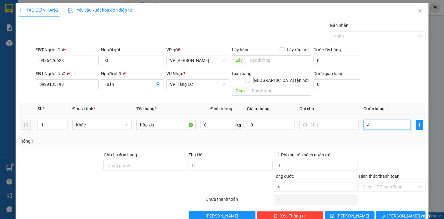
type input "40"
type input "400"
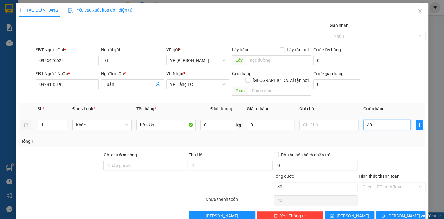
type input "400"
type input "4.000"
type input "40.000"
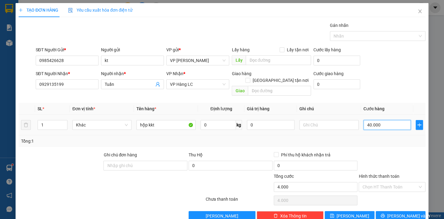
type input "40.000"
click at [394, 213] on span "[PERSON_NAME] và In" at bounding box center [409, 216] width 43 height 7
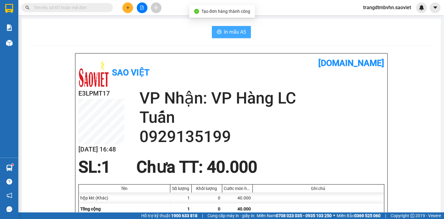
click at [234, 31] on span "In mẫu A5" at bounding box center [235, 32] width 22 height 8
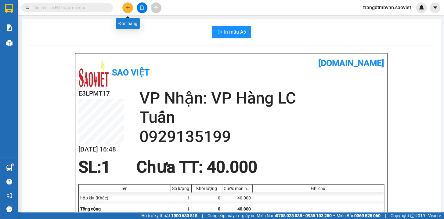
click at [125, 9] on button at bounding box center [127, 7] width 11 height 11
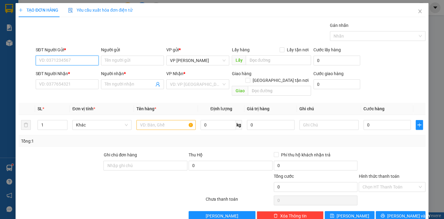
click at [84, 61] on input "SĐT Người Gửi *" at bounding box center [67, 61] width 63 height 10
click at [81, 87] on input "SĐT Người Nhận *" at bounding box center [67, 84] width 63 height 10
click at [43, 82] on input "511789" at bounding box center [67, 84] width 63 height 10
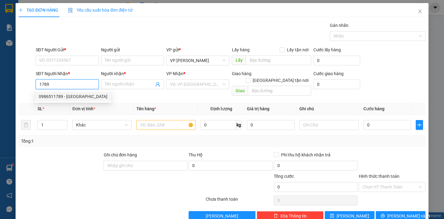
click at [55, 96] on div "0986511789 - Minh hà" at bounding box center [73, 96] width 69 height 7
type input "0986511789"
type input "Minh hà"
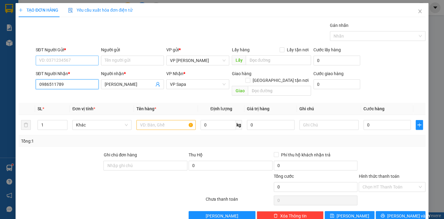
type input "0986511789"
click at [70, 62] on input "SĐT Người Gửi *" at bounding box center [67, 61] width 63 height 10
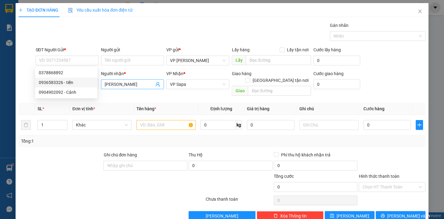
click at [123, 85] on input "Minh hà" at bounding box center [129, 84] width 49 height 7
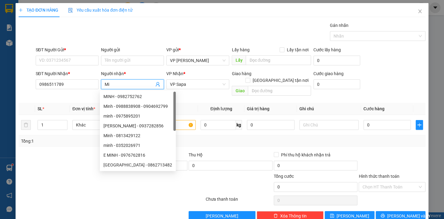
type input "M"
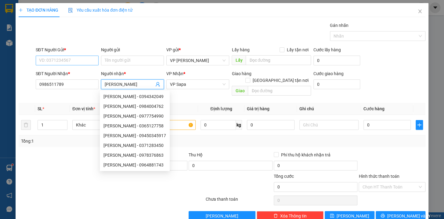
type input "Kim oanh"
click at [55, 63] on input "SĐT Người Gửi *" at bounding box center [67, 61] width 63 height 10
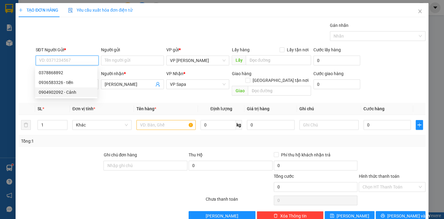
click at [59, 90] on div "0904902092 - Cảnh" at bounding box center [66, 92] width 55 height 7
type input "0904902092"
type input "Cảnh"
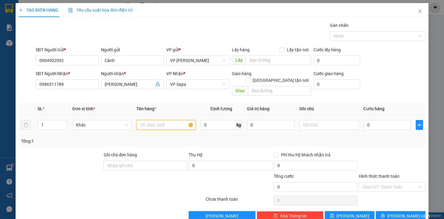
click at [155, 120] on input "text" at bounding box center [166, 125] width 59 height 10
type input "k"
type input "hộp hoa liền hg k chịu"
click at [367, 120] on input "0" at bounding box center [388, 125] width 48 height 10
type input "7"
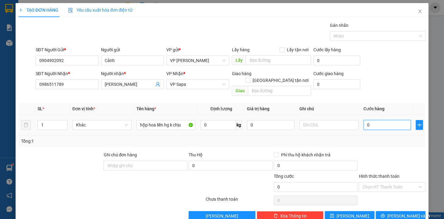
type input "7"
type input "70"
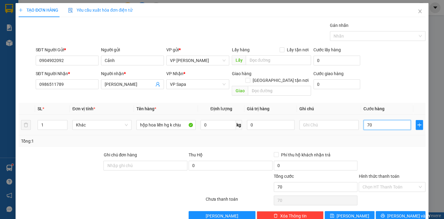
type input "700"
type input "7.000"
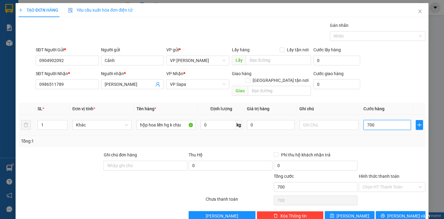
type input "7.000"
type input "70.000"
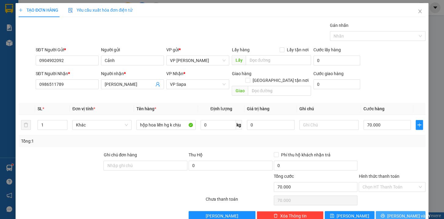
click at [415, 211] on button "[PERSON_NAME] và In" at bounding box center [401, 216] width 50 height 10
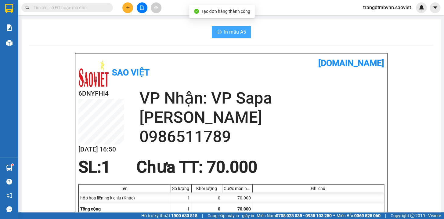
click at [233, 30] on span "In mẫu A5" at bounding box center [235, 32] width 22 height 8
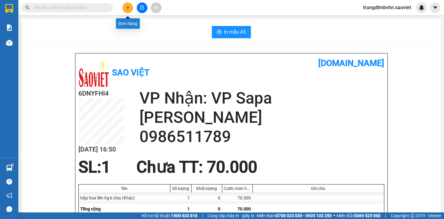
click at [126, 6] on icon "plus" at bounding box center [128, 7] width 4 height 4
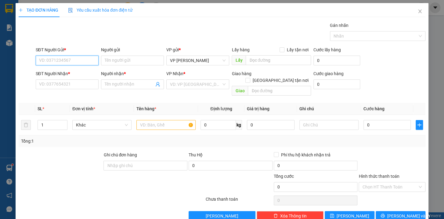
drag, startPoint x: 68, startPoint y: 61, endPoint x: 68, endPoint y: 58, distance: 3.4
click at [68, 58] on input "SĐT Người Gửi *" at bounding box center [67, 61] width 63 height 10
click at [58, 70] on div "0983252347" at bounding box center [66, 72] width 55 height 7
type input "0983252347"
type input "0979536142"
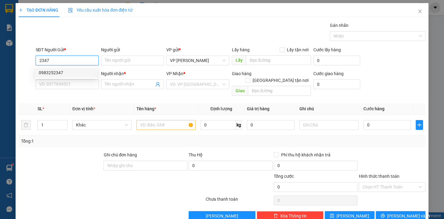
type input "Thắng"
type input "BH"
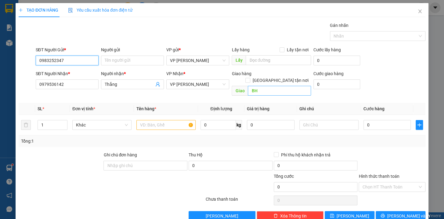
type input "0983252347"
click at [264, 86] on input "BH" at bounding box center [279, 91] width 63 height 10
click at [177, 121] on input "text" at bounding box center [166, 125] width 59 height 10
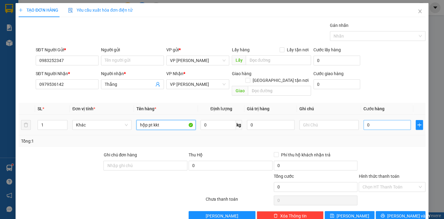
type input "hộp pt kkt"
click at [381, 120] on input "0" at bounding box center [388, 125] width 48 height 10
type input "5"
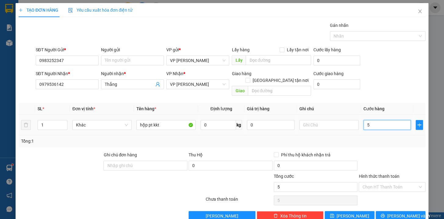
type input "50"
type input "500"
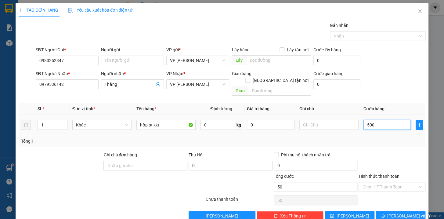
type input "500"
type input "5.000"
type input "50.000"
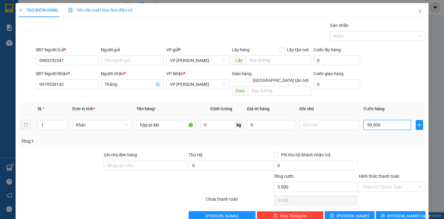
type input "50.000"
click at [393, 213] on span "[PERSON_NAME] và In" at bounding box center [409, 216] width 43 height 7
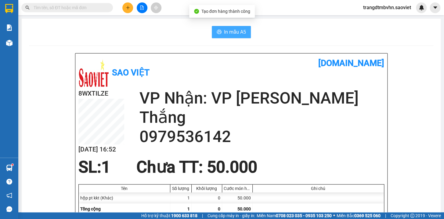
click at [224, 35] on span "In mẫu A5" at bounding box center [235, 32] width 22 height 8
click at [63, 9] on input "text" at bounding box center [70, 7] width 72 height 7
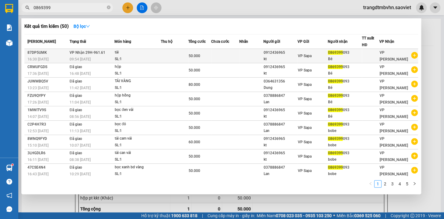
type input "0869399"
click at [341, 53] on span "0869399" at bounding box center [335, 52] width 15 height 4
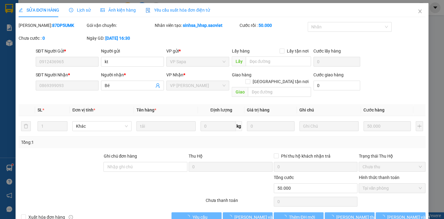
type input "0912436965"
type input "kt"
type input "0869399093"
type input "Bé"
type input "50.000"
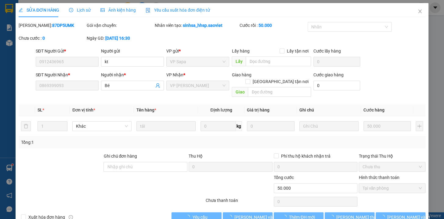
scroll to position [7, 0]
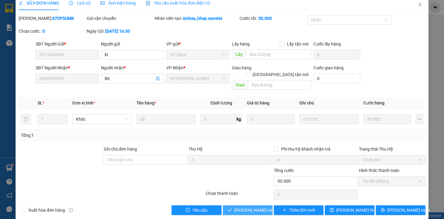
click at [257, 207] on span "[PERSON_NAME] và Giao hàng" at bounding box center [264, 210] width 59 height 7
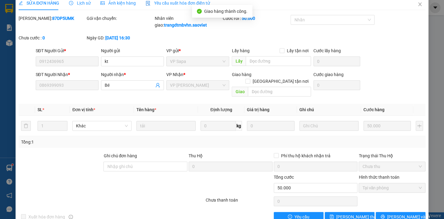
scroll to position [0, 0]
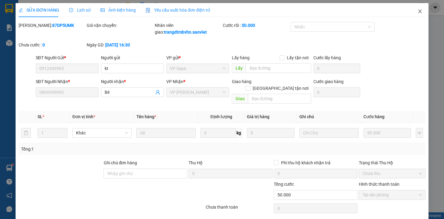
click at [418, 12] on icon "close" at bounding box center [419, 11] width 3 height 4
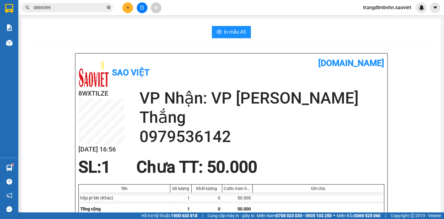
click at [108, 6] on icon "close-circle" at bounding box center [109, 7] width 4 height 4
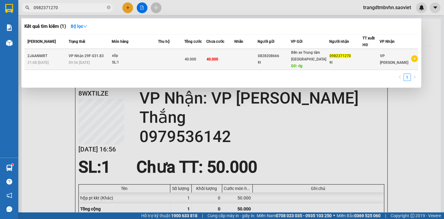
type input "0982371270"
click at [358, 61] on div "kt" at bounding box center [346, 62] width 33 height 6
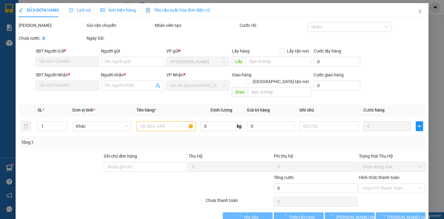
type input "0828208666"
type input "kt"
type input "đg"
type input "0982371270"
type input "kt"
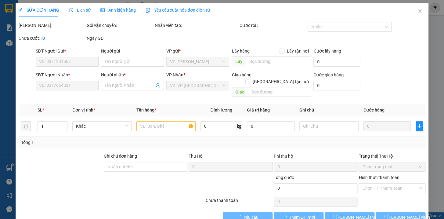
type input "40.000"
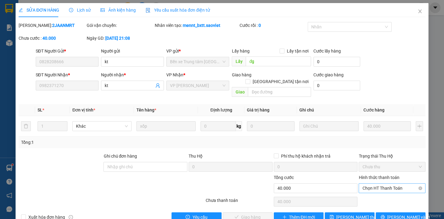
click at [371, 184] on span "Chọn HT Thanh Toán" at bounding box center [393, 188] width 60 height 9
click at [374, 192] on div "Tại văn phòng" at bounding box center [388, 193] width 59 height 7
type input "0"
click at [250, 214] on span "[PERSON_NAME] và Giao hàng" at bounding box center [264, 217] width 59 height 7
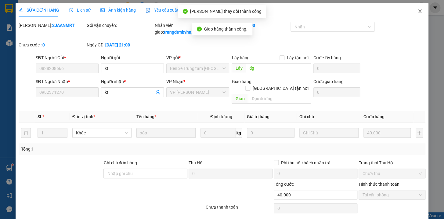
click at [418, 12] on icon "close" at bounding box center [420, 11] width 5 height 5
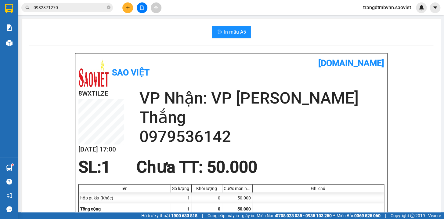
click at [79, 218] on div "Hỗ trợ kỹ thuật: 1900 633 818 | Cung cấp máy in - giấy in: Miền Nam 0708 023 03…" at bounding box center [220, 215] width 441 height 7
click at [128, 9] on icon "plus" at bounding box center [128, 7] width 4 height 4
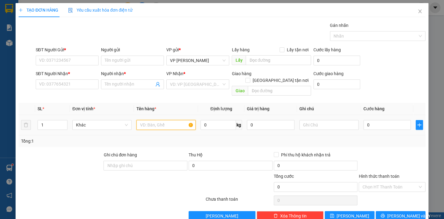
click at [166, 122] on input "text" at bounding box center [166, 125] width 59 height 10
click at [83, 58] on input "SĐT Người Gửi *" at bounding box center [67, 61] width 63 height 10
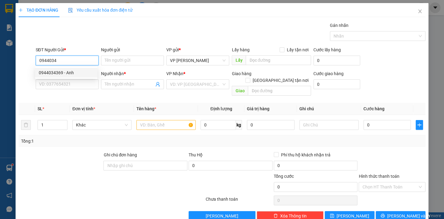
click at [64, 72] on div "0944034369 - Anh" at bounding box center [66, 72] width 55 height 7
type input "0944034369"
type input "Anh"
type input "0983878327"
type input "Nam"
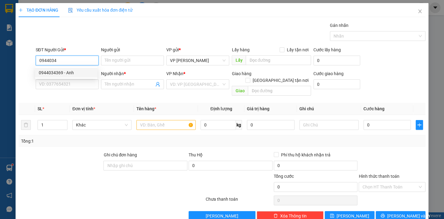
type input "đã gọi"
type input "0944034369"
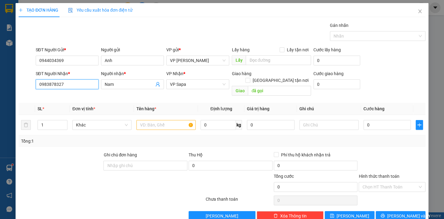
click at [78, 86] on input "0983878327" at bounding box center [67, 84] width 63 height 10
type input "0"
type input "0912459755"
click at [71, 102] on div "0912459755 0912459755 - Dung" at bounding box center [66, 96] width 62 height 12
click at [71, 103] on th "Đơn vị tính *" at bounding box center [102, 109] width 64 height 12
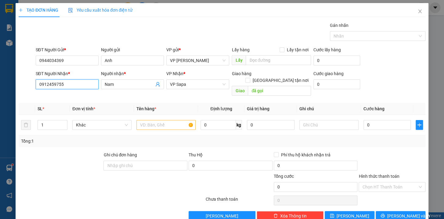
click at [69, 88] on input "0912459755" at bounding box center [67, 84] width 63 height 10
click at [64, 94] on div "0912459755 - Dung" at bounding box center [66, 96] width 55 height 7
type input "Dung"
click at [152, 122] on input "text" at bounding box center [166, 125] width 59 height 10
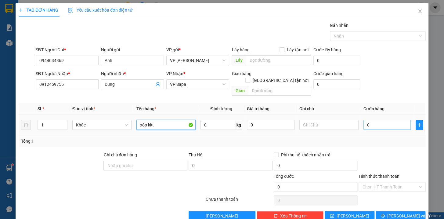
type input "xốp kkt"
click at [390, 122] on input "0" at bounding box center [388, 125] width 48 height 10
type input "5"
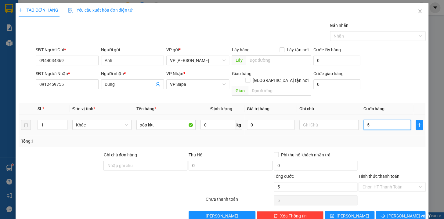
type input "50"
type input "500"
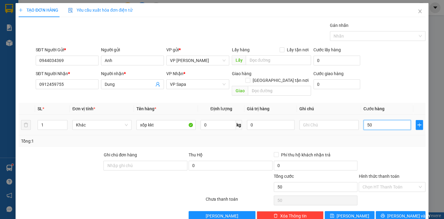
type input "500"
type input "5.000"
type input "50.000"
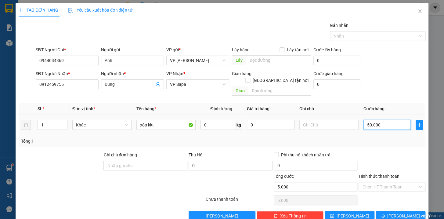
type input "50.000"
click at [411, 211] on button "[PERSON_NAME] và In" at bounding box center [401, 216] width 50 height 10
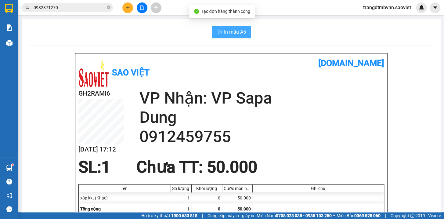
click at [219, 33] on button "In mẫu A5" at bounding box center [231, 32] width 39 height 12
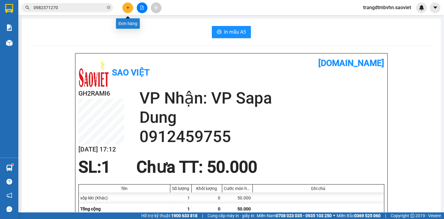
click at [131, 8] on button at bounding box center [127, 7] width 11 height 11
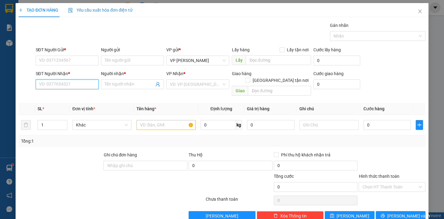
click at [74, 89] on input "SĐT Người Nhận *" at bounding box center [67, 84] width 63 height 10
click at [72, 92] on div "0947936169 - NAM CÒI" at bounding box center [66, 97] width 62 height 10
type input "0947936169"
type input "NAM CÒI"
type input "0947936169"
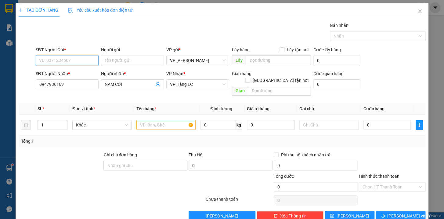
click at [68, 57] on input "SĐT Người Gửi *" at bounding box center [67, 61] width 63 height 10
click at [66, 74] on div "0977729059 - QUANG MINH" at bounding box center [73, 72] width 69 height 7
type input "0977729059"
type input "QUANG MINH"
click at [149, 120] on input "text" at bounding box center [166, 125] width 59 height 10
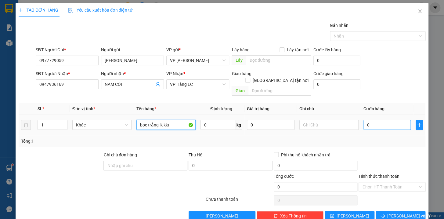
type input "bọc trắng lk kkt"
click at [376, 120] on input "0" at bounding box center [388, 125] width 48 height 10
type input "4"
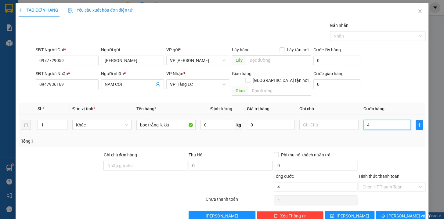
type input "40"
type input "400"
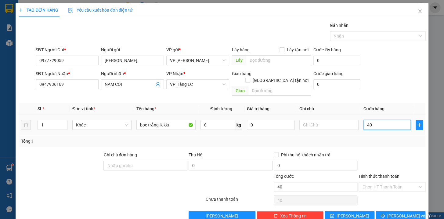
type input "400"
type input "4.000"
type input "40.000"
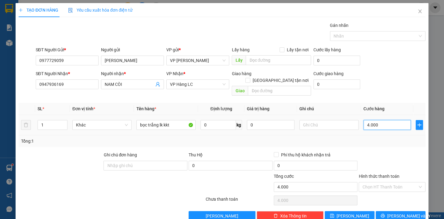
type input "40.000"
click at [375, 182] on input "Hình thức thanh toán" at bounding box center [390, 186] width 55 height 9
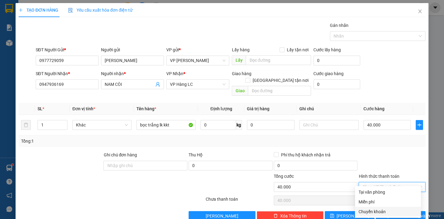
click at [377, 213] on div "Chuyển khoản" at bounding box center [388, 211] width 59 height 7
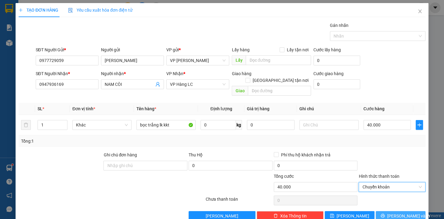
click at [410, 211] on button "[PERSON_NAME] và In" at bounding box center [401, 216] width 50 height 10
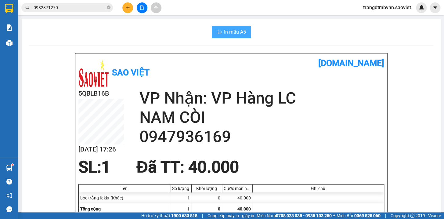
click at [228, 34] on span "In mẫu A5" at bounding box center [235, 32] width 22 height 8
click at [128, 7] on icon "plus" at bounding box center [128, 7] width 4 height 4
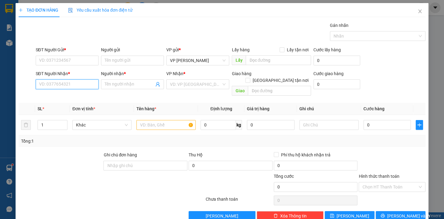
drag, startPoint x: 85, startPoint y: 87, endPoint x: 82, endPoint y: 77, distance: 10.0
click at [84, 86] on input "SĐT Người Nhận *" at bounding box center [67, 84] width 63 height 10
type input "3"
click at [77, 59] on input "SĐT Người Gửi *" at bounding box center [67, 61] width 63 height 10
type input "9"
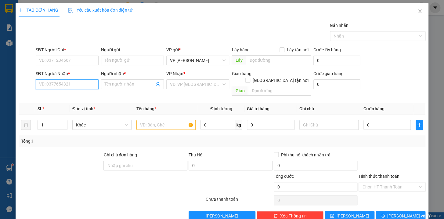
click at [55, 82] on input "SĐT Người Nhận *" at bounding box center [67, 84] width 63 height 10
click at [63, 95] on div "0562778888 - Tuấn" at bounding box center [66, 96] width 55 height 7
type input "0562778888"
type input "Tuấn"
type input "chú ngàn"
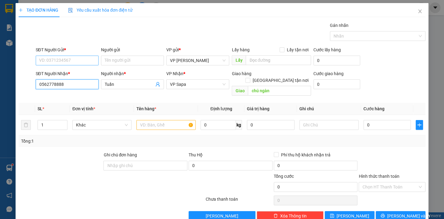
type input "0562778888"
click at [65, 61] on input "SĐT Người Gửi *" at bounding box center [67, 61] width 63 height 10
click at [74, 74] on div "0971999966 - Hải Hà" at bounding box center [73, 72] width 69 height 7
type input "0971999966"
type input "Hải Hà"
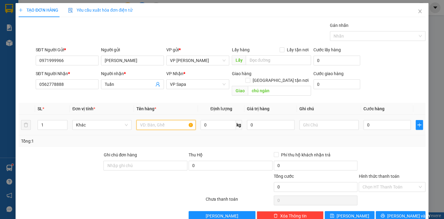
click at [141, 120] on input "text" at bounding box center [166, 125] width 59 height 10
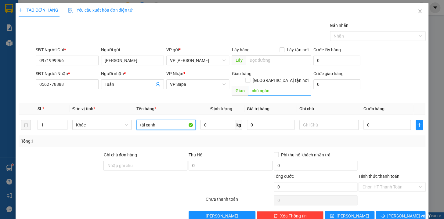
type input "tải xanh"
click at [279, 87] on input "chú ngàn" at bounding box center [279, 91] width 63 height 10
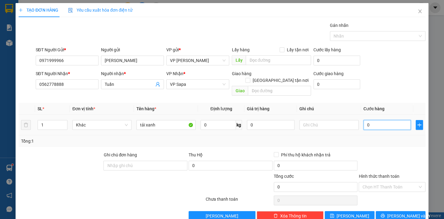
click at [395, 122] on input "0" at bounding box center [388, 125] width 48 height 10
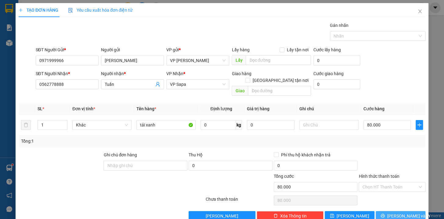
click at [399, 213] on span "[PERSON_NAME] và In" at bounding box center [409, 216] width 43 height 7
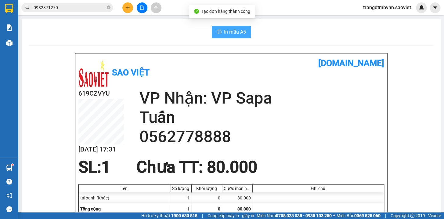
click at [238, 28] on span "In mẫu A5" at bounding box center [235, 32] width 22 height 8
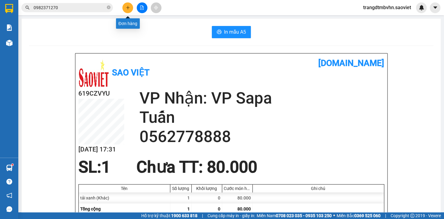
click at [126, 8] on icon "plus" at bounding box center [128, 7] width 4 height 4
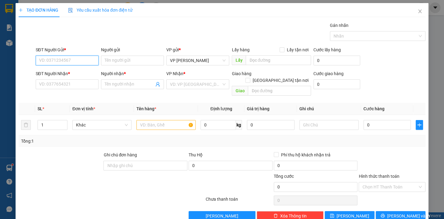
drag, startPoint x: 83, startPoint y: 63, endPoint x: 83, endPoint y: 59, distance: 4.3
click at [83, 62] on input "SĐT Người Gửi *" at bounding box center [67, 61] width 63 height 10
click at [55, 72] on div "0968594593 - KT" at bounding box center [66, 72] width 55 height 7
type input "0968594593"
type input "KT"
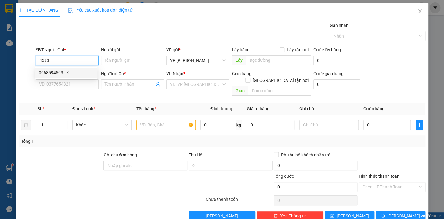
type input "0972888675"
type input "Duy"
type input "0968594593"
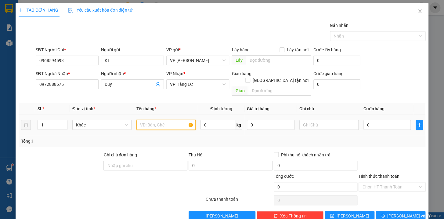
click at [162, 120] on input "text" at bounding box center [166, 125] width 59 height 10
type input "xốp trắng hg k chịu"
click at [384, 120] on input "0" at bounding box center [388, 125] width 48 height 10
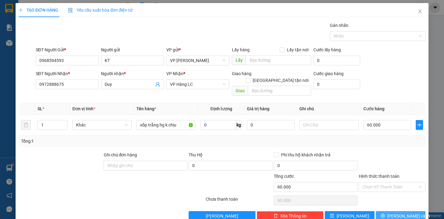
click at [403, 213] on span "[PERSON_NAME] và In" at bounding box center [409, 216] width 43 height 7
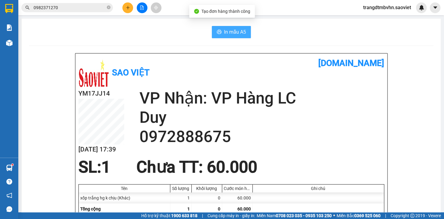
click at [228, 28] on span "In mẫu A5" at bounding box center [235, 32] width 22 height 8
click at [129, 7] on icon "plus" at bounding box center [128, 7] width 4 height 4
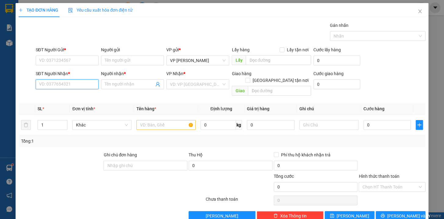
drag, startPoint x: 91, startPoint y: 84, endPoint x: 92, endPoint y: 68, distance: 15.6
click at [91, 82] on input "SĐT Người Nhận *" at bounding box center [67, 84] width 63 height 10
click at [58, 95] on div "0976281997 - A LONG" at bounding box center [66, 96] width 55 height 7
type input "0976281997"
type input "A LONG"
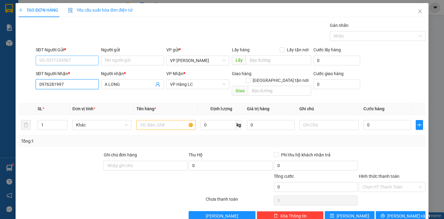
type input "0976281997"
click at [78, 58] on input "SĐT Người Gửi *" at bounding box center [67, 61] width 63 height 10
click at [75, 70] on div "0986588678 - Trang" at bounding box center [66, 72] width 55 height 7
type input "0986588678"
type input "Trang"
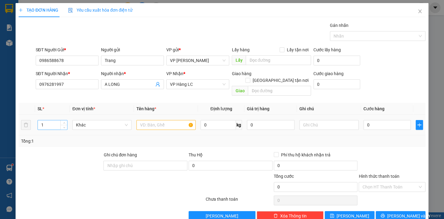
click at [56, 120] on input "1" at bounding box center [52, 124] width 29 height 9
type input "3"
click at [161, 120] on input "text" at bounding box center [166, 125] width 59 height 10
type input "2 xốp đen + xốp trắng hg k chịu"
click at [377, 120] on input "0" at bounding box center [388, 125] width 48 height 10
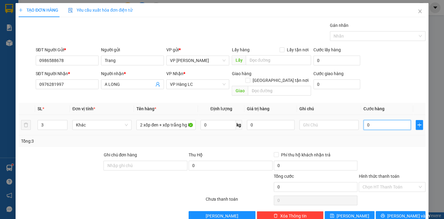
type input "1"
type input "18"
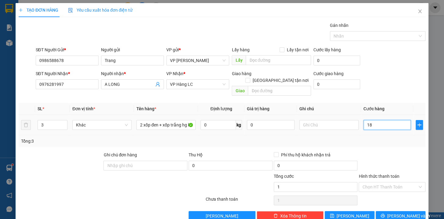
type input "18"
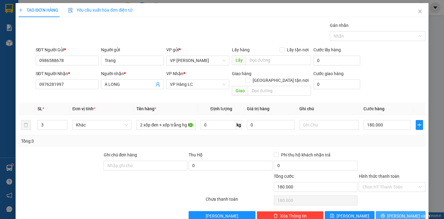
click at [385, 213] on span "printer" at bounding box center [383, 215] width 4 height 5
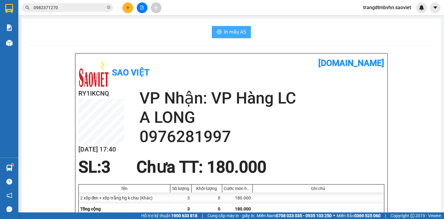
click at [236, 34] on span "In mẫu A5" at bounding box center [235, 32] width 22 height 8
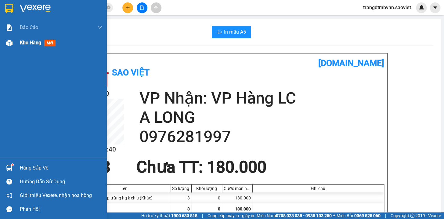
click at [36, 44] on span "Kho hàng" at bounding box center [30, 43] width 21 height 6
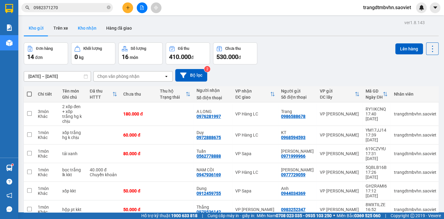
click at [93, 28] on button "Kho nhận" at bounding box center [87, 28] width 28 height 15
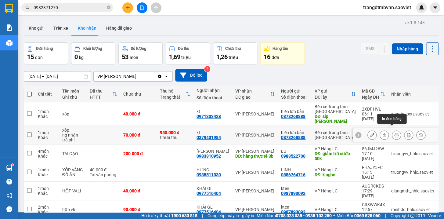
click at [392, 132] on button at bounding box center [396, 135] width 9 height 11
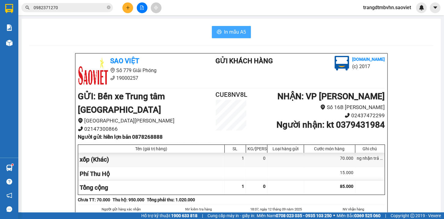
click at [226, 31] on span "In mẫu A5" at bounding box center [235, 32] width 22 height 8
drag, startPoint x: 245, startPoint y: 94, endPoint x: 212, endPoint y: 94, distance: 33.0
click at [212, 94] on h2 "CUE8NV8L" at bounding box center [231, 95] width 51 height 10
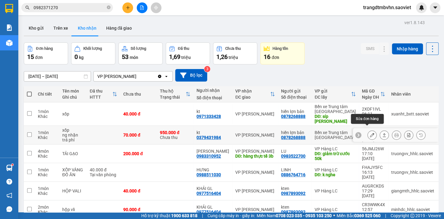
click at [370, 133] on icon at bounding box center [372, 135] width 4 height 4
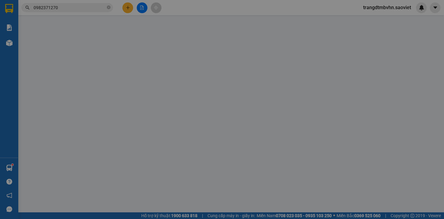
type input "0878268888"
type input "hiền lợn bản"
type input "0379431984"
type input "kt"
type input "950.000"
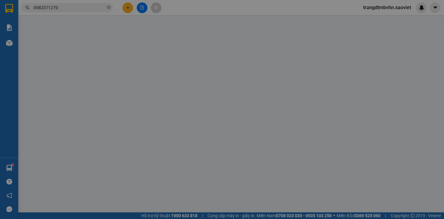
type input "15.000"
type input "70.000"
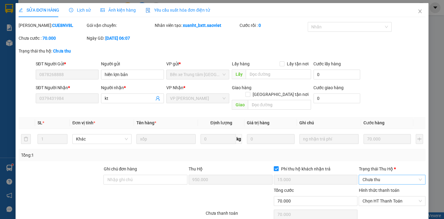
click at [380, 175] on span "Chưa thu" at bounding box center [393, 179] width 60 height 9
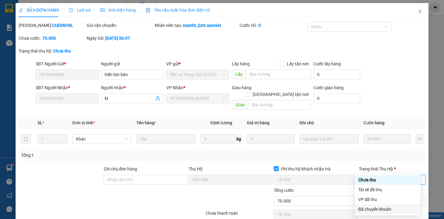
click at [374, 209] on div "Đã chuyển khoản" at bounding box center [388, 209] width 59 height 7
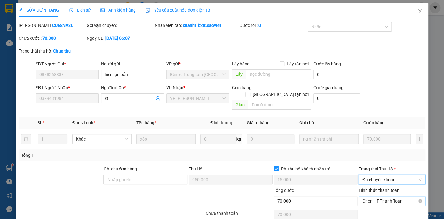
click at [385, 196] on span "Chọn HT Thanh Toán" at bounding box center [393, 200] width 60 height 9
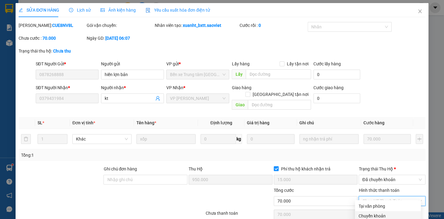
drag, startPoint x: 374, startPoint y: 210, endPoint x: 370, endPoint y: 206, distance: 5.2
click at [373, 213] on div "Chuyển khoản" at bounding box center [388, 216] width 59 height 7
type input "0"
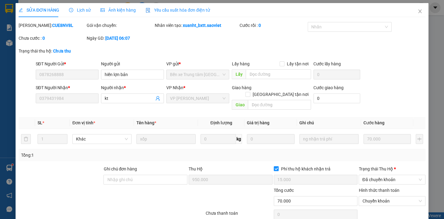
drag, startPoint x: 253, startPoint y: 203, endPoint x: 249, endPoint y: 192, distance: 11.5
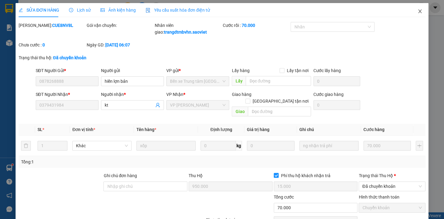
click at [418, 13] on icon "close" at bounding box center [420, 11] width 5 height 5
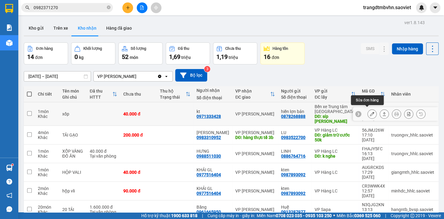
click at [370, 112] on icon at bounding box center [372, 114] width 4 height 4
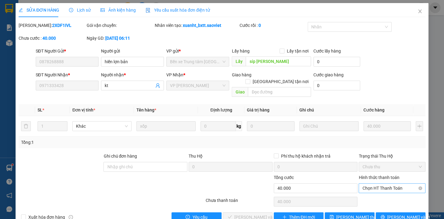
click at [382, 184] on span "Chọn HT Thanh Toán" at bounding box center [393, 188] width 60 height 9
click at [378, 190] on div "Tại văn phòng" at bounding box center [388, 193] width 59 height 7
click at [245, 214] on span "[PERSON_NAME] và Giao hàng" at bounding box center [264, 217] width 59 height 7
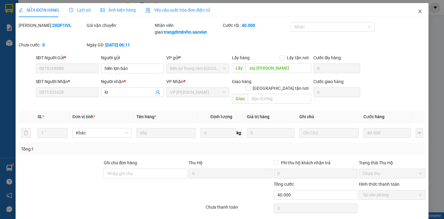
click at [418, 9] on icon "close" at bounding box center [419, 11] width 3 height 4
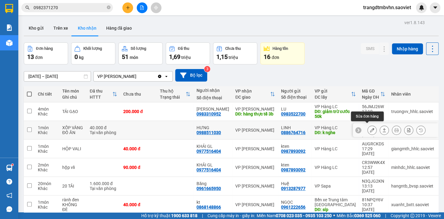
click at [370, 128] on icon at bounding box center [372, 130] width 4 height 4
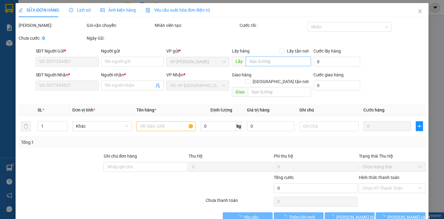
type input "0886764716"
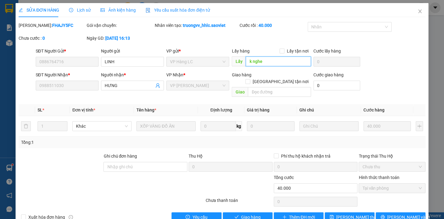
click at [284, 60] on input "k nghe" at bounding box center [278, 62] width 65 height 10
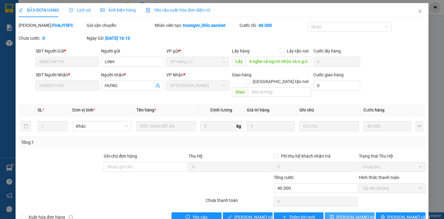
click at [348, 214] on span "[PERSON_NAME] thay đổi" at bounding box center [361, 217] width 49 height 7
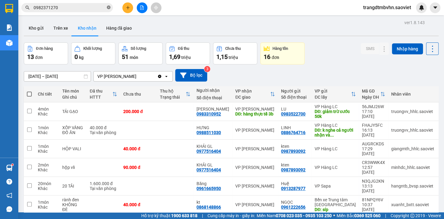
click at [108, 8] on icon "close-circle" at bounding box center [109, 7] width 4 height 4
click at [96, 9] on input "text" at bounding box center [70, 7] width 72 height 7
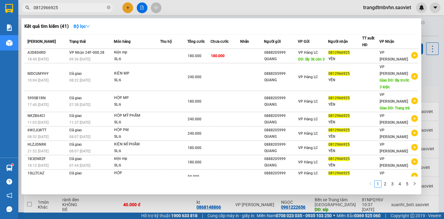
click at [435, 25] on div at bounding box center [222, 109] width 444 height 219
click at [80, 8] on input "0812966925" at bounding box center [70, 7] width 72 height 7
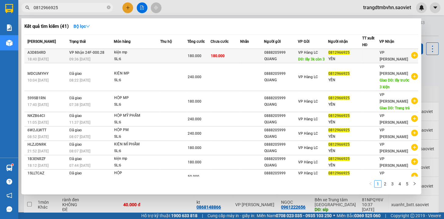
click at [344, 56] on div "YẾN" at bounding box center [346, 59] width 34 height 6
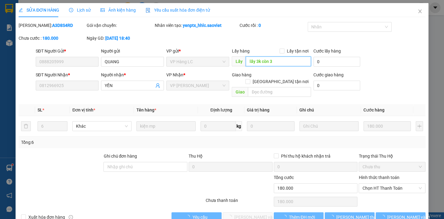
click at [279, 57] on input "lấy 3k còn 3" at bounding box center [278, 62] width 65 height 10
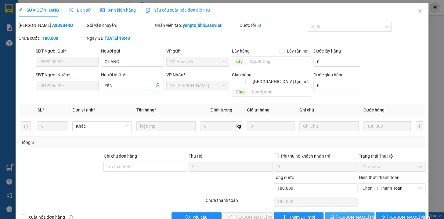
click at [353, 214] on span "[PERSON_NAME] thay đổi" at bounding box center [361, 217] width 49 height 7
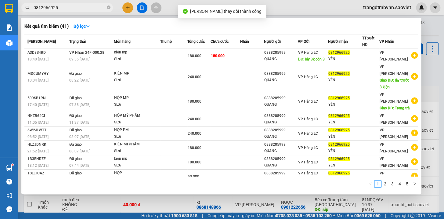
click at [98, 8] on input "0812966925" at bounding box center [70, 7] width 72 height 7
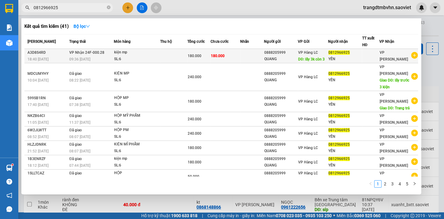
click at [353, 55] on div "0812966925" at bounding box center [346, 52] width 34 height 6
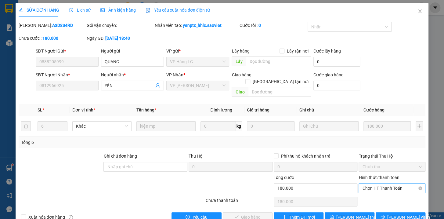
click at [386, 184] on span "Chọn HT Thanh Toán" at bounding box center [393, 188] width 60 height 9
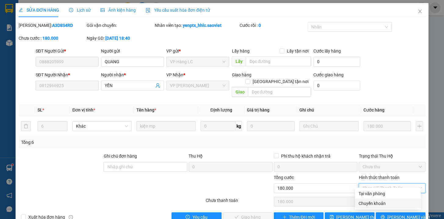
click at [376, 200] on div "Chuyển khoản" at bounding box center [388, 203] width 59 height 7
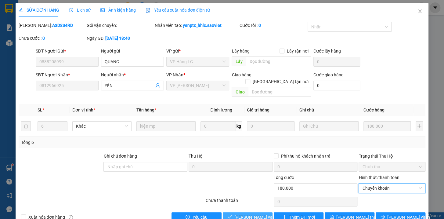
click at [255, 212] on button "[PERSON_NAME] và Giao hàng" at bounding box center [248, 217] width 50 height 10
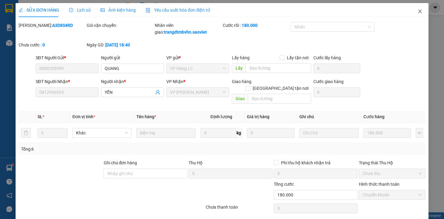
click at [418, 10] on icon "close" at bounding box center [420, 11] width 5 height 5
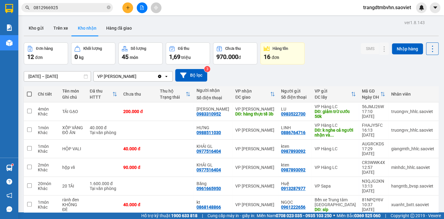
click at [126, 8] on icon "plus" at bounding box center [128, 7] width 4 height 4
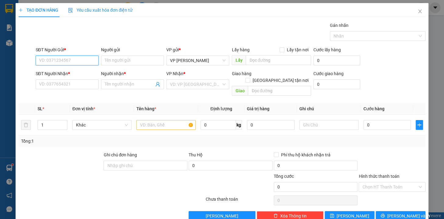
click at [63, 60] on input "SĐT Người Gửi *" at bounding box center [67, 61] width 63 height 10
click at [60, 72] on div "0964300968 - anh" at bounding box center [66, 72] width 55 height 7
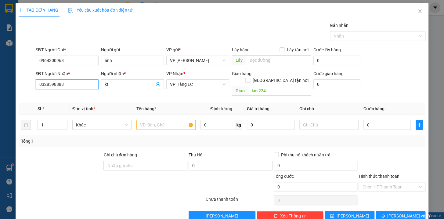
click at [75, 87] on input "0328598888" at bounding box center [67, 84] width 63 height 10
click at [173, 79] on div "VP Nhận *" at bounding box center [197, 74] width 63 height 9
click at [184, 85] on span "VP Hàng LC" at bounding box center [198, 84] width 56 height 9
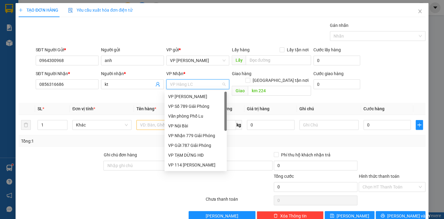
drag, startPoint x: 226, startPoint y: 134, endPoint x: 224, endPoint y: 102, distance: 32.5
click at [224, 102] on div "VP Bảo Hà VP Số 789 Giải Phóng Văn phòng Phố Lu VP Nội Bài VP Nhận 779 Giải P…" at bounding box center [196, 131] width 62 height 78
click at [204, 115] on div "Văn phòng Phố Lu" at bounding box center [195, 116] width 55 height 7
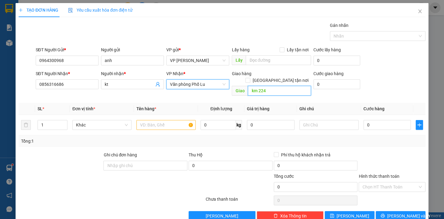
click at [266, 86] on input "km 224" at bounding box center [279, 91] width 63 height 10
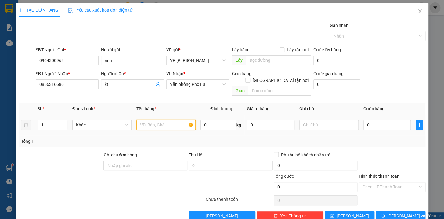
click at [166, 120] on input "text" at bounding box center [166, 125] width 59 height 10
click at [373, 120] on input "0" at bounding box center [388, 125] width 48 height 10
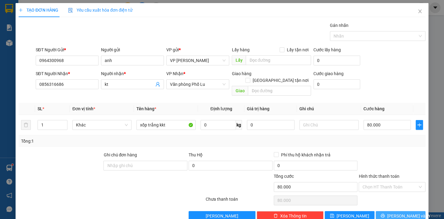
click at [400, 213] on span "[PERSON_NAME] và In" at bounding box center [409, 216] width 43 height 7
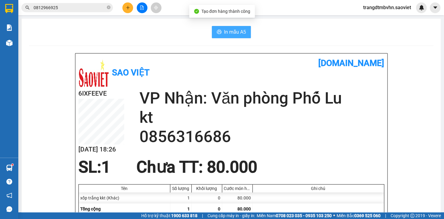
click at [239, 33] on span "In mẫu A5" at bounding box center [235, 32] width 22 height 8
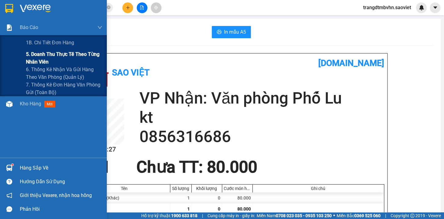
click at [72, 53] on span "5. Doanh thu thực tế theo từng nhân viên" at bounding box center [64, 57] width 76 height 15
